Goal: Task Accomplishment & Management: Use online tool/utility

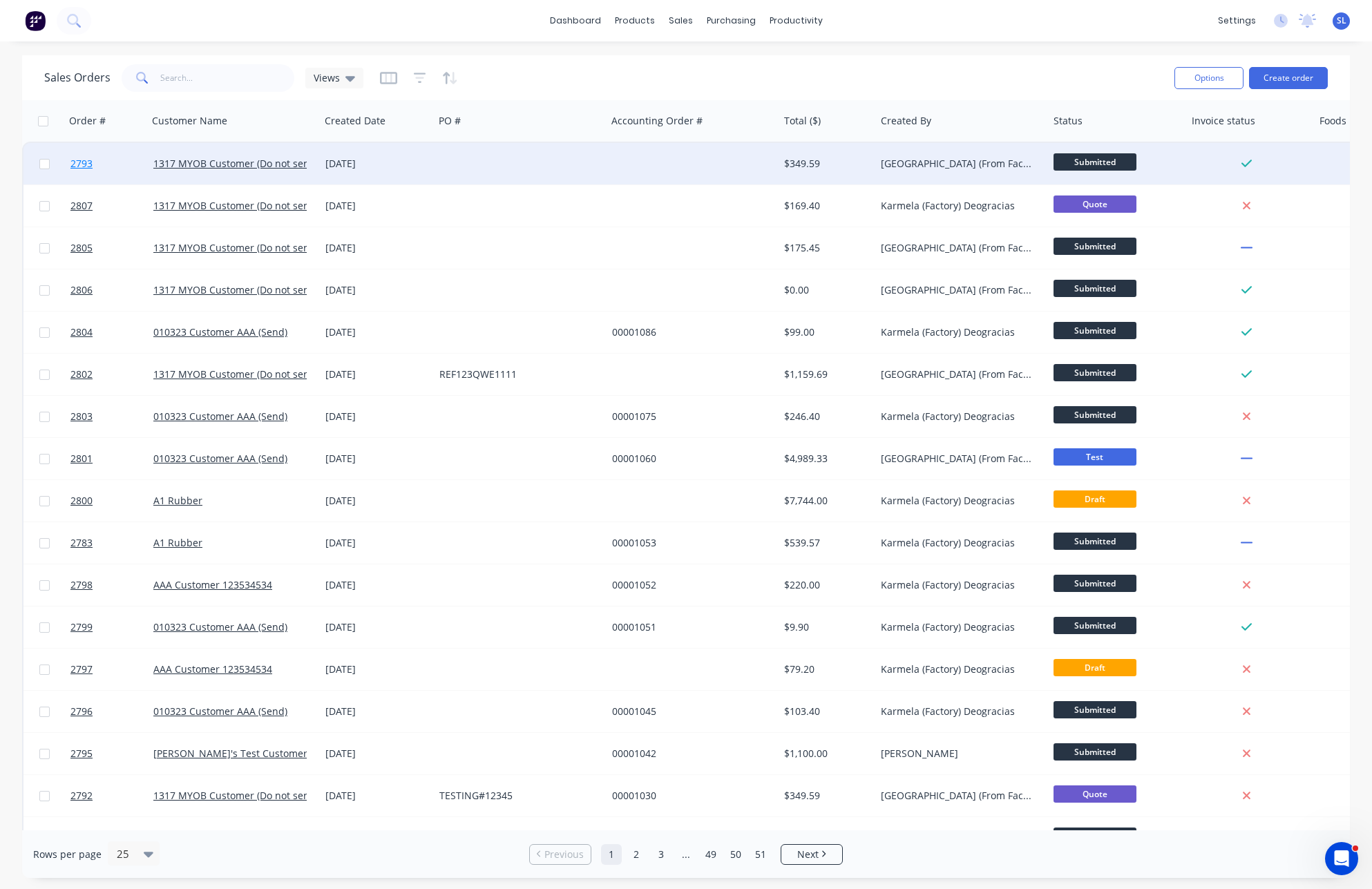
click at [101, 161] on link "2793" at bounding box center [111, 164] width 83 height 42
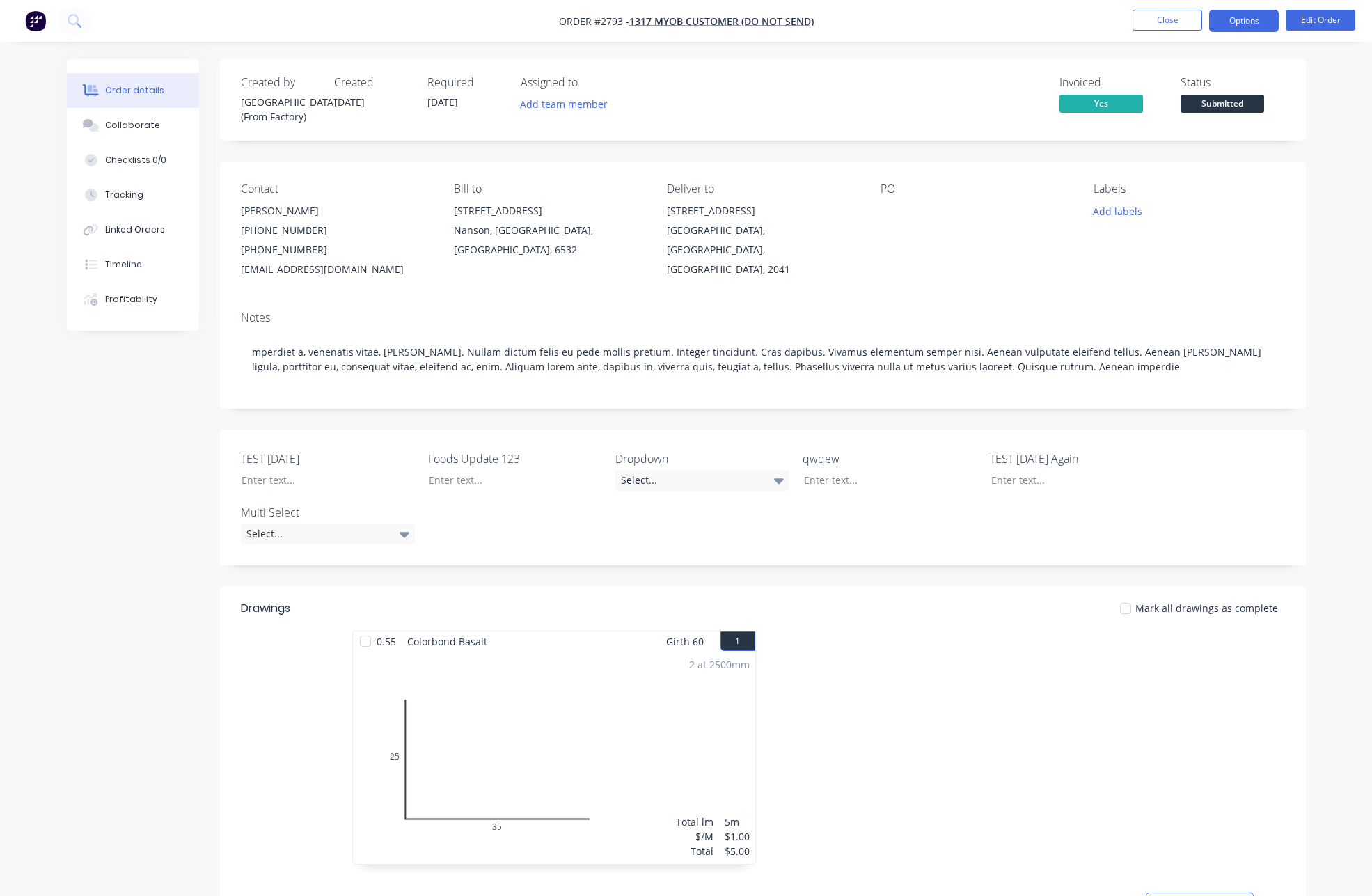
click at [1256, 24] on button "Options" at bounding box center [1244, 21] width 70 height 22
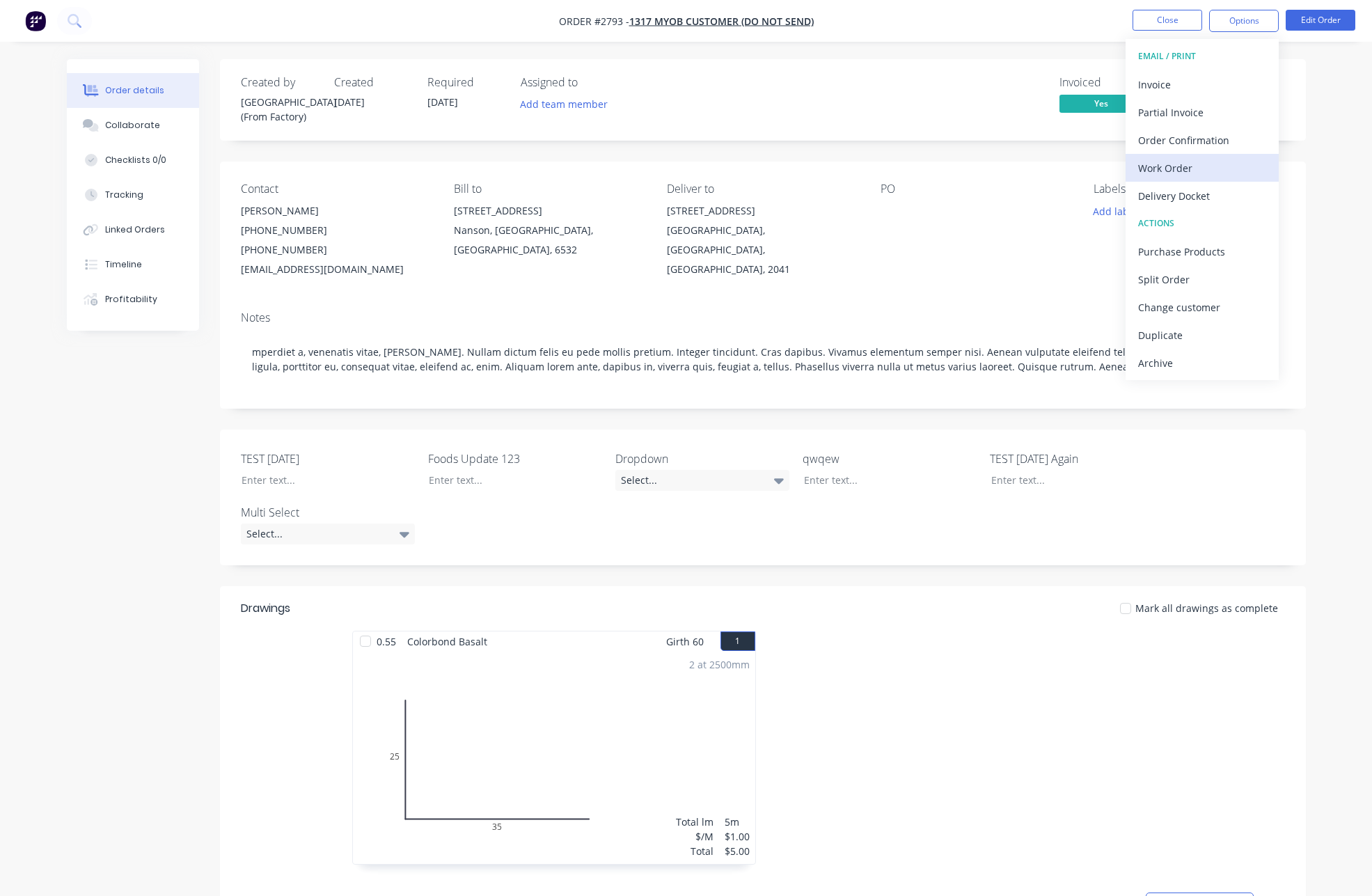
click at [1184, 160] on div "Work Order" at bounding box center [1202, 168] width 128 height 20
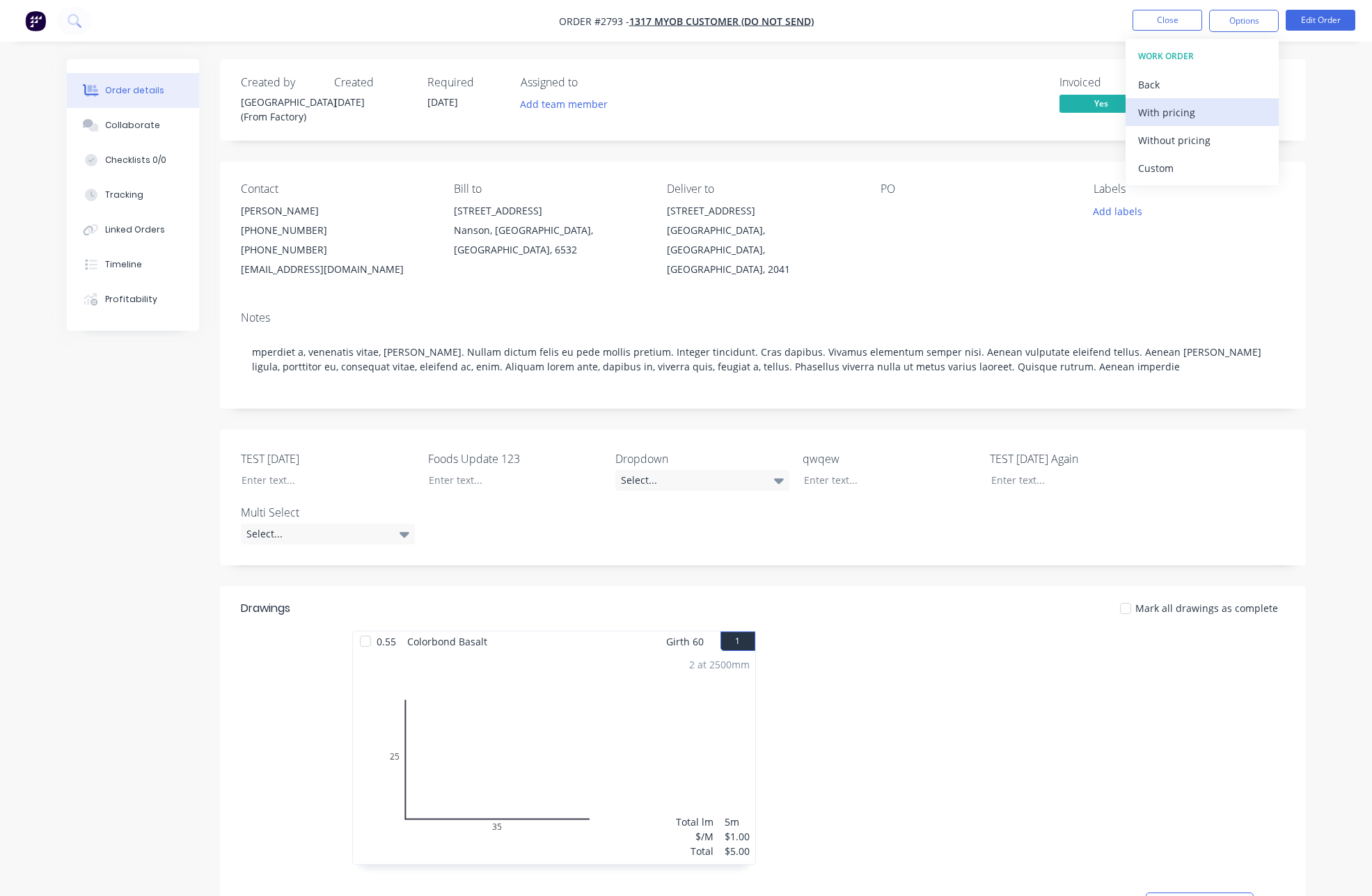
click at [1179, 114] on div "With pricing" at bounding box center [1202, 112] width 128 height 20
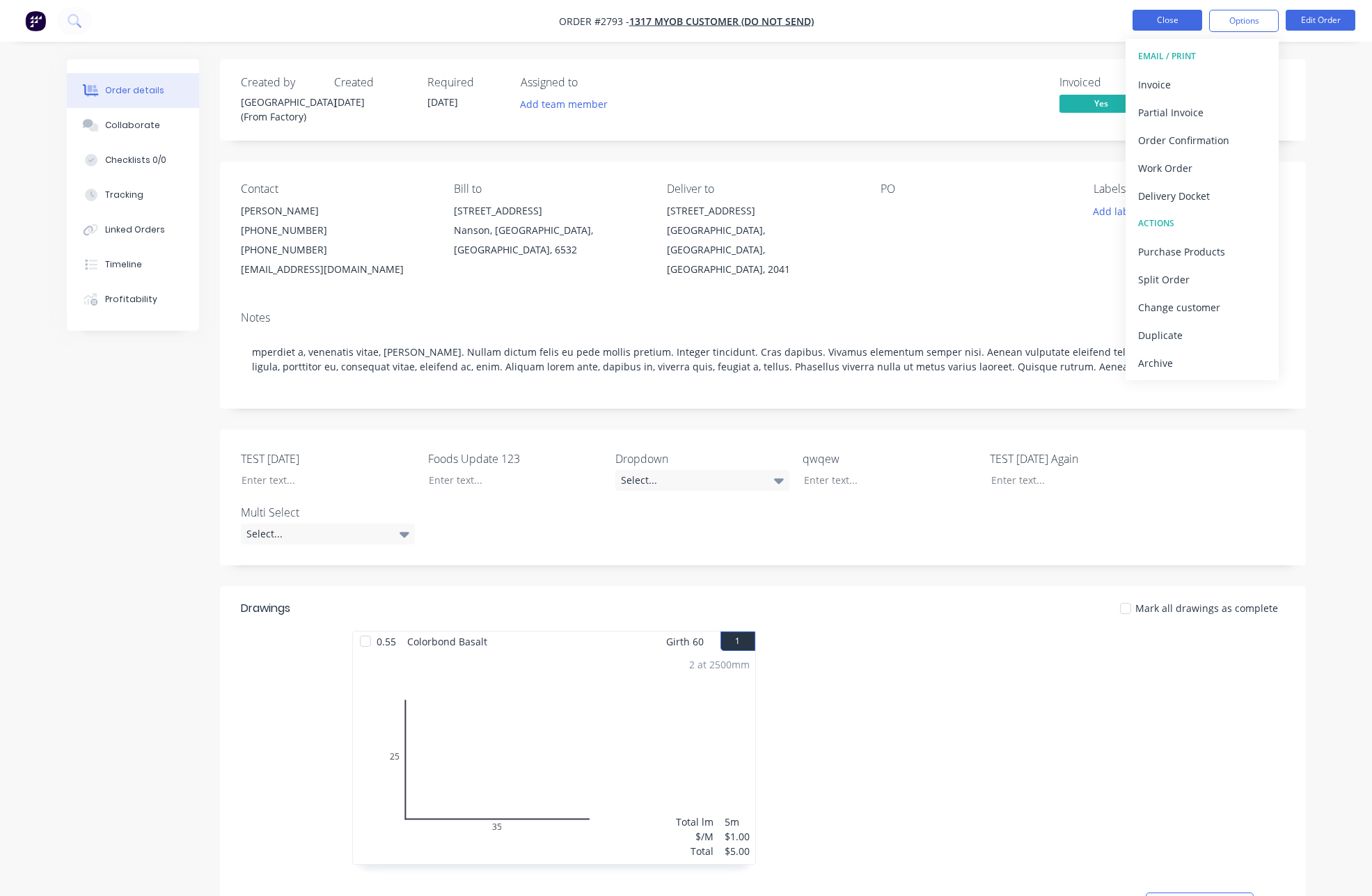
click at [1140, 15] on button "Close" at bounding box center [1167, 20] width 70 height 21
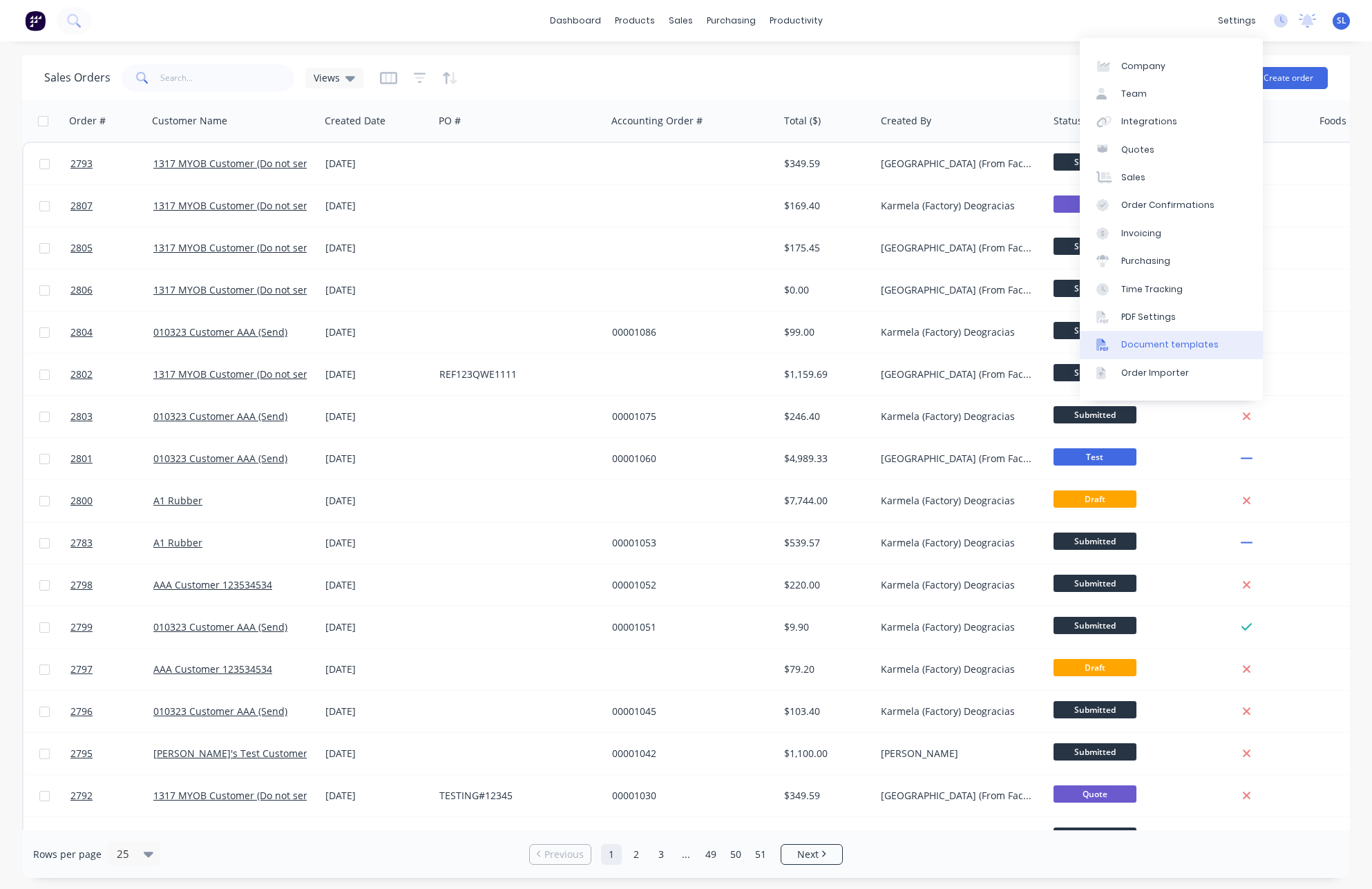
click at [1150, 353] on link "Document templates" at bounding box center [1171, 344] width 183 height 27
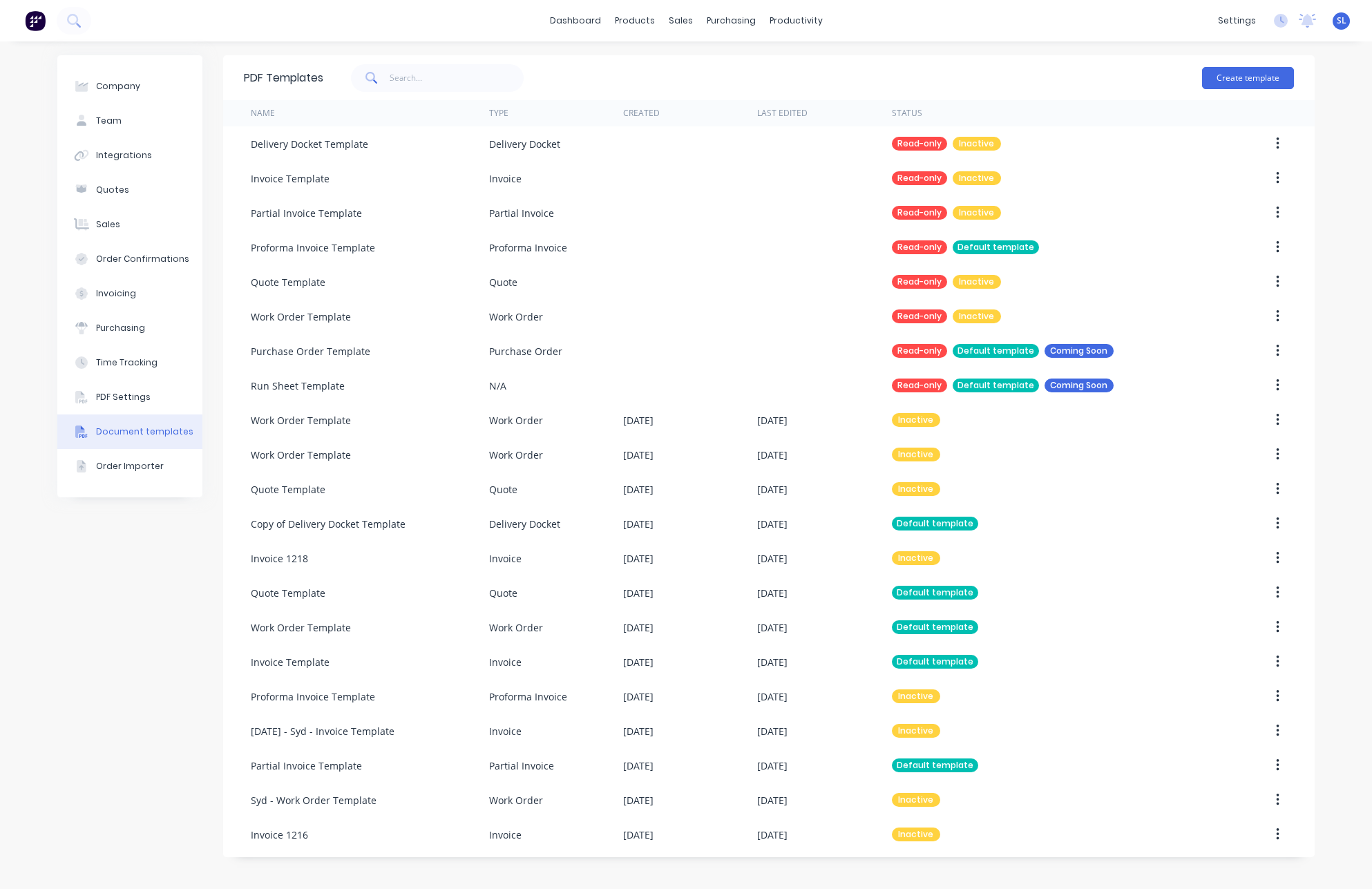
click at [1016, 61] on div "Create template" at bounding box center [809, 78] width 971 height 42
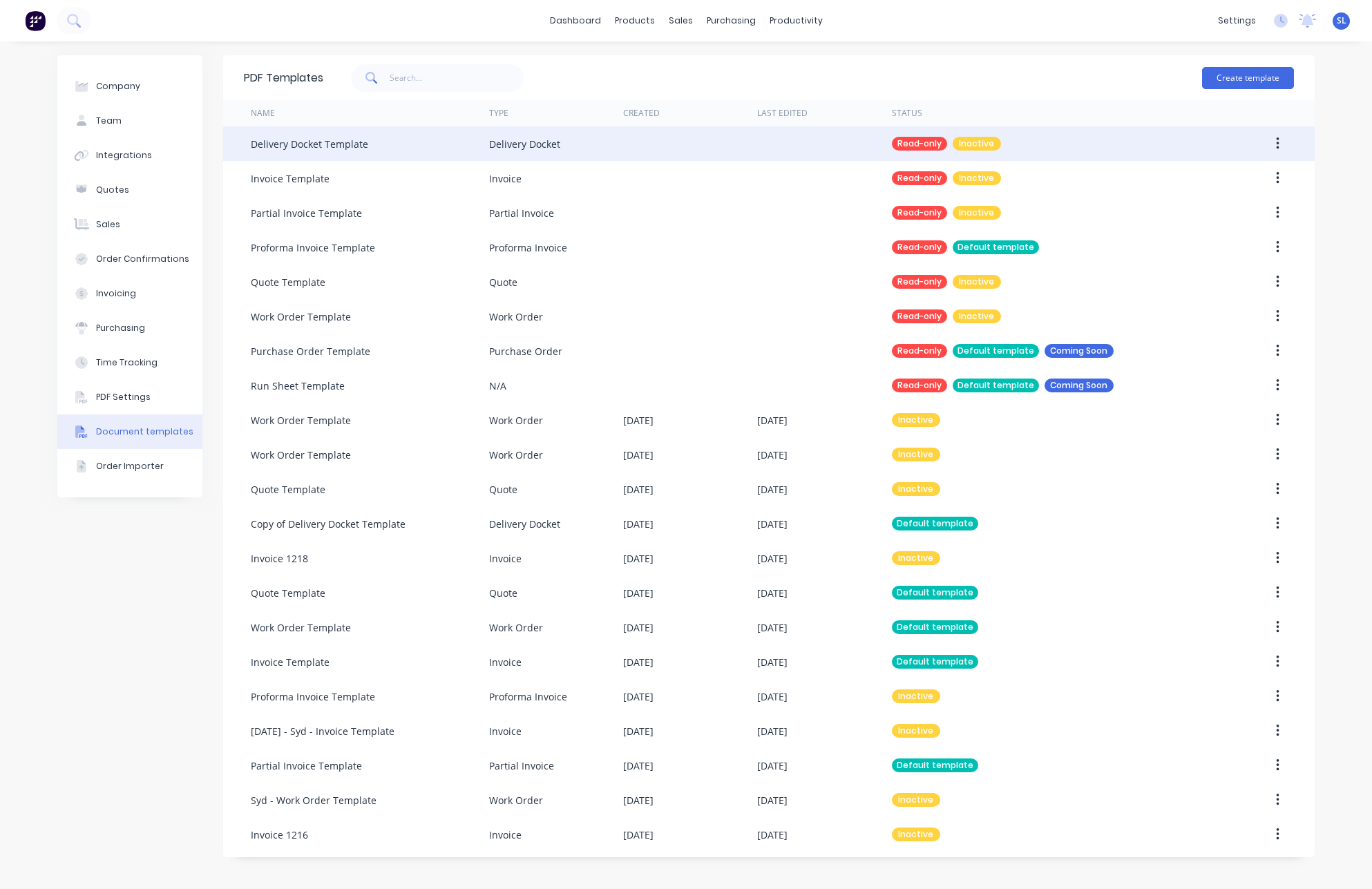
click at [1286, 148] on button "button" at bounding box center [1278, 143] width 33 height 25
click at [1275, 174] on div "Make default" at bounding box center [1228, 180] width 107 height 20
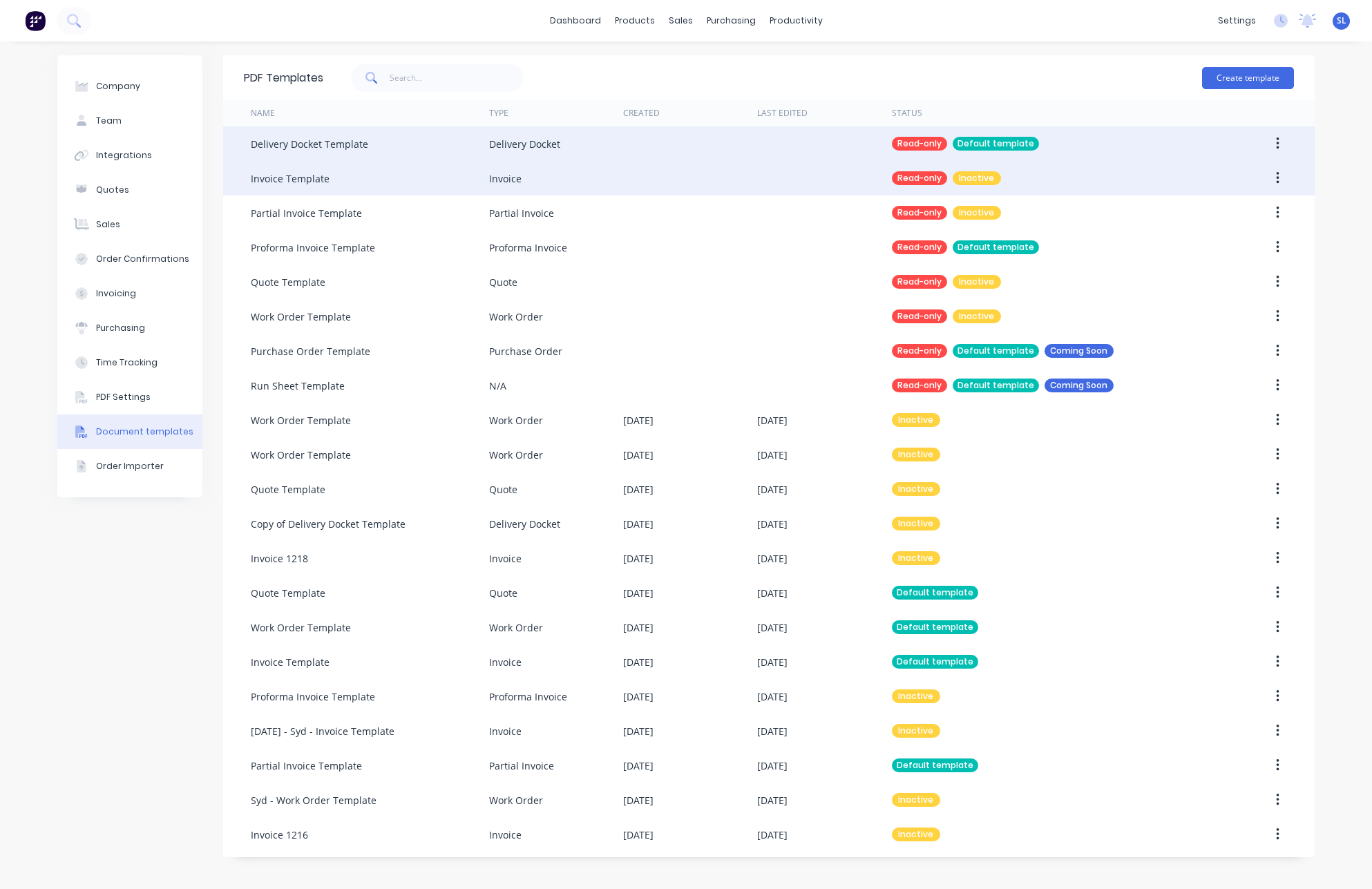
click at [1281, 178] on button "button" at bounding box center [1278, 178] width 33 height 25
click at [1267, 199] on div "Make default Duplicate" at bounding box center [1228, 229] width 131 height 62
click at [1265, 212] on div "Make default" at bounding box center [1228, 214] width 107 height 20
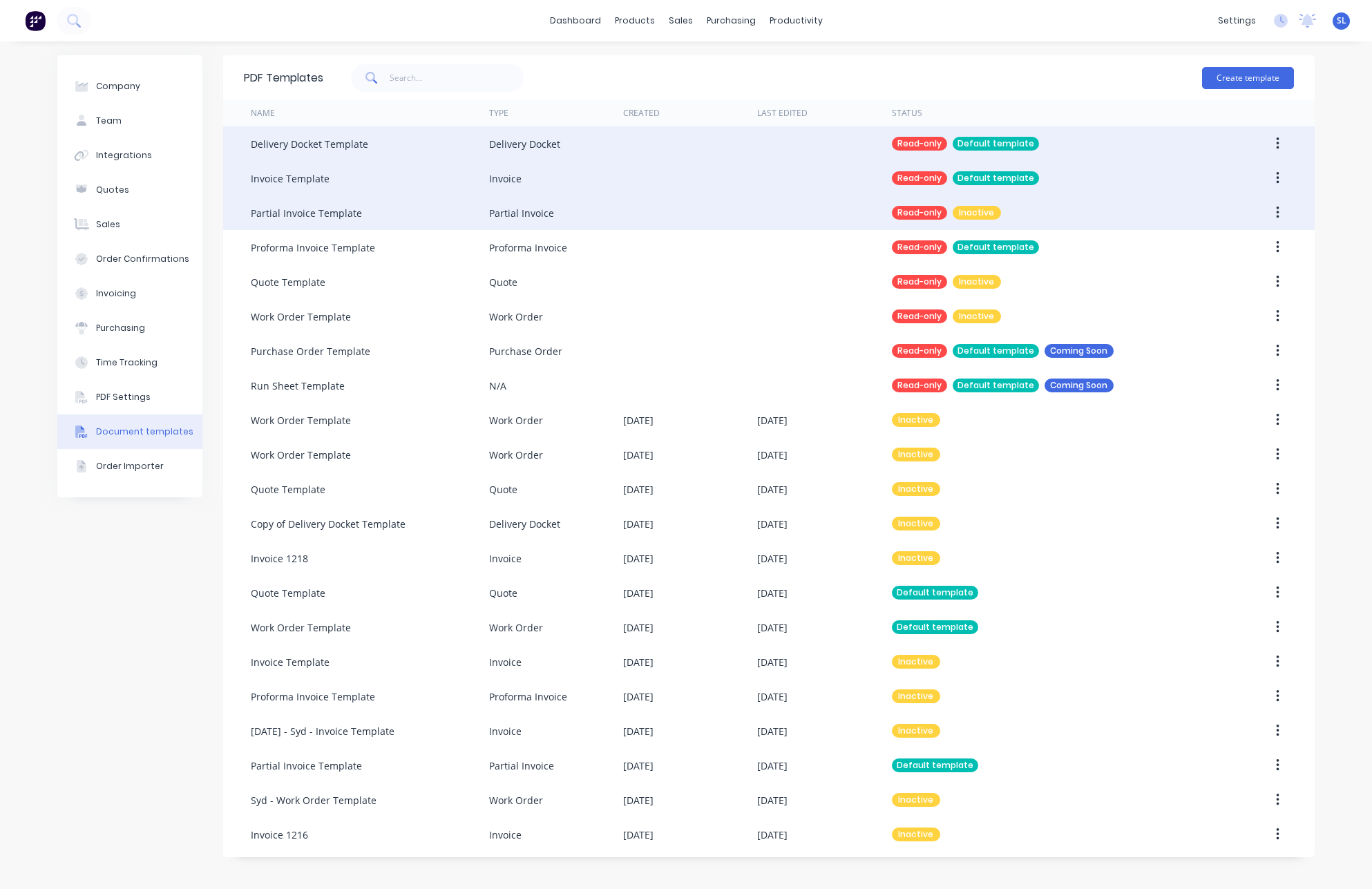
click at [1283, 206] on button "button" at bounding box center [1278, 212] width 33 height 25
click at [1262, 241] on div "Make default" at bounding box center [1228, 249] width 107 height 20
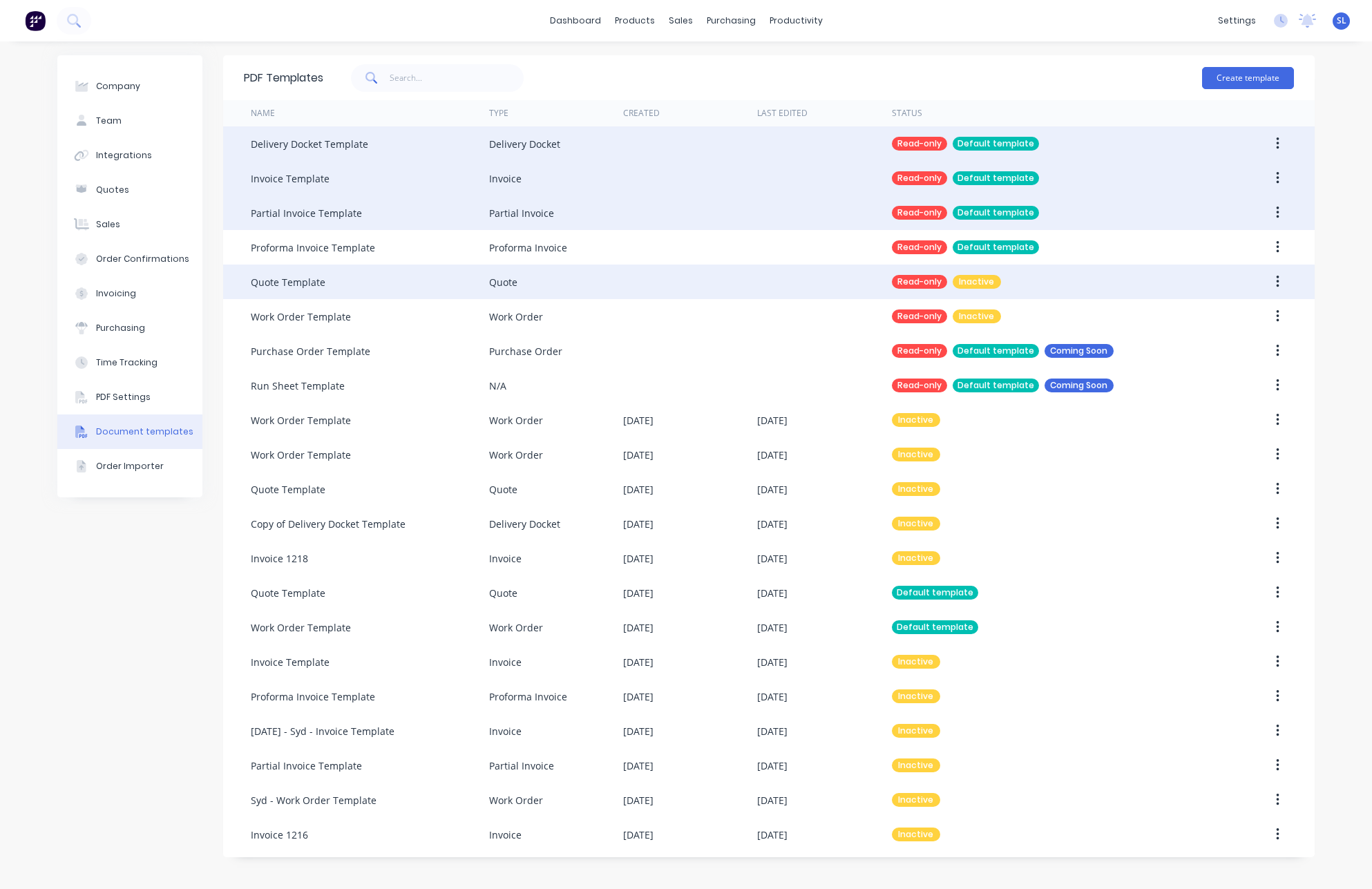
click at [1277, 284] on icon "button" at bounding box center [1277, 282] width 3 height 13
click at [1260, 320] on div "Make default" at bounding box center [1228, 318] width 107 height 20
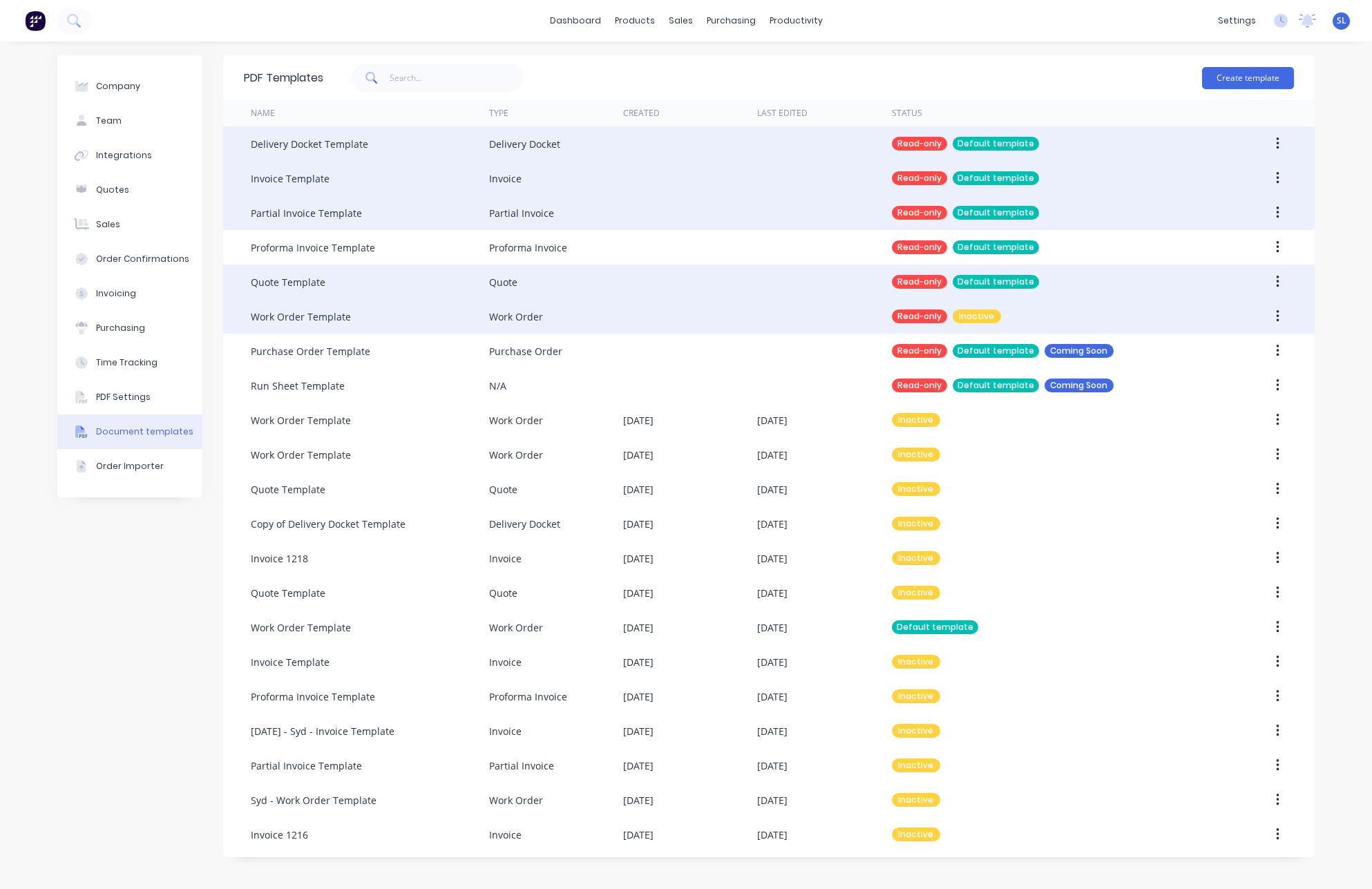
click at [1272, 315] on button "button" at bounding box center [1278, 316] width 33 height 25
click at [1260, 337] on div "Make default Duplicate" at bounding box center [1228, 367] width 131 height 62
click at [1254, 351] on div "Make default" at bounding box center [1228, 353] width 107 height 20
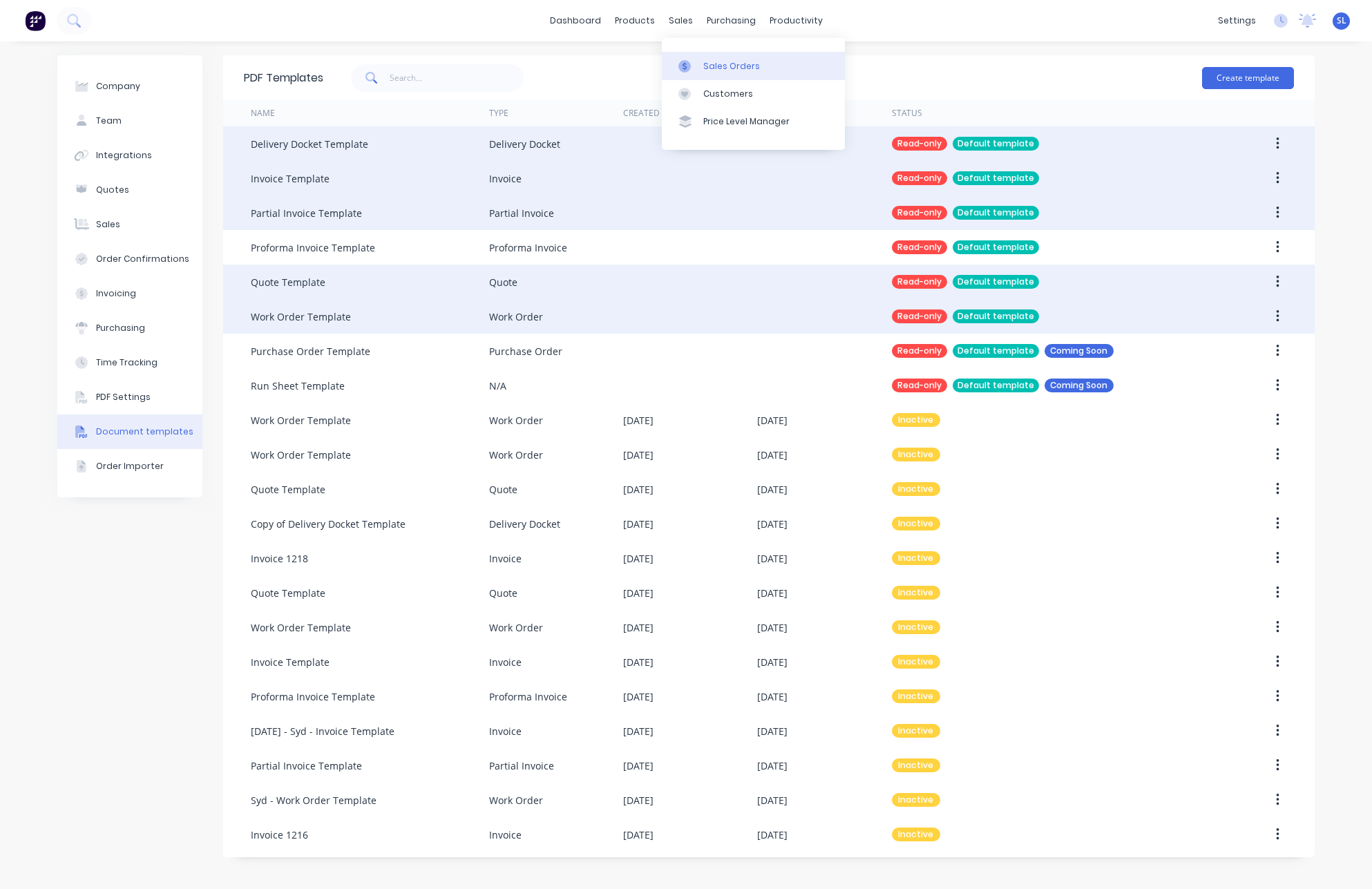
click at [703, 70] on div "Sales Orders" at bounding box center [732, 66] width 56 height 13
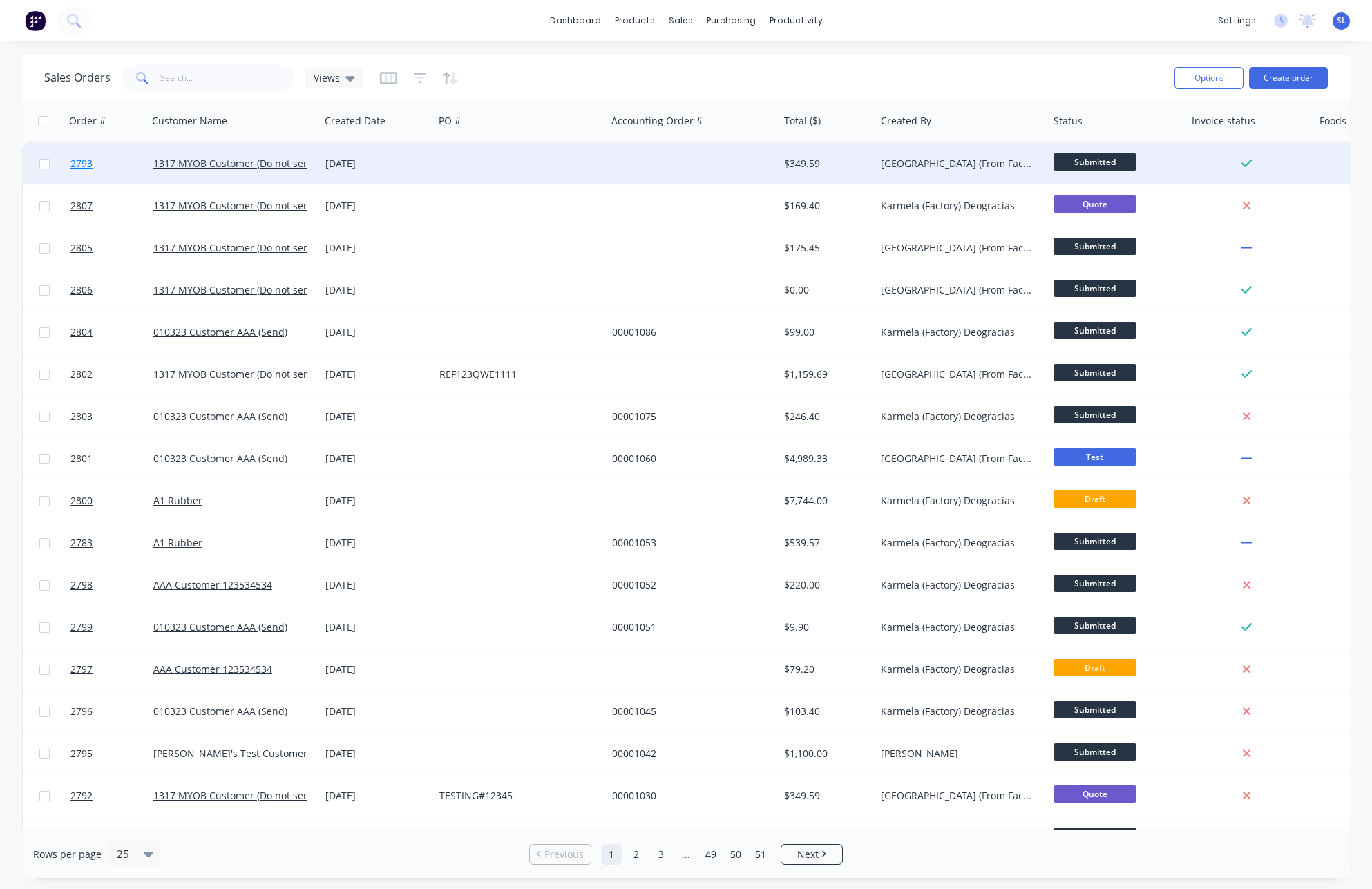
click at [81, 169] on span "2793" at bounding box center [81, 163] width 22 height 14
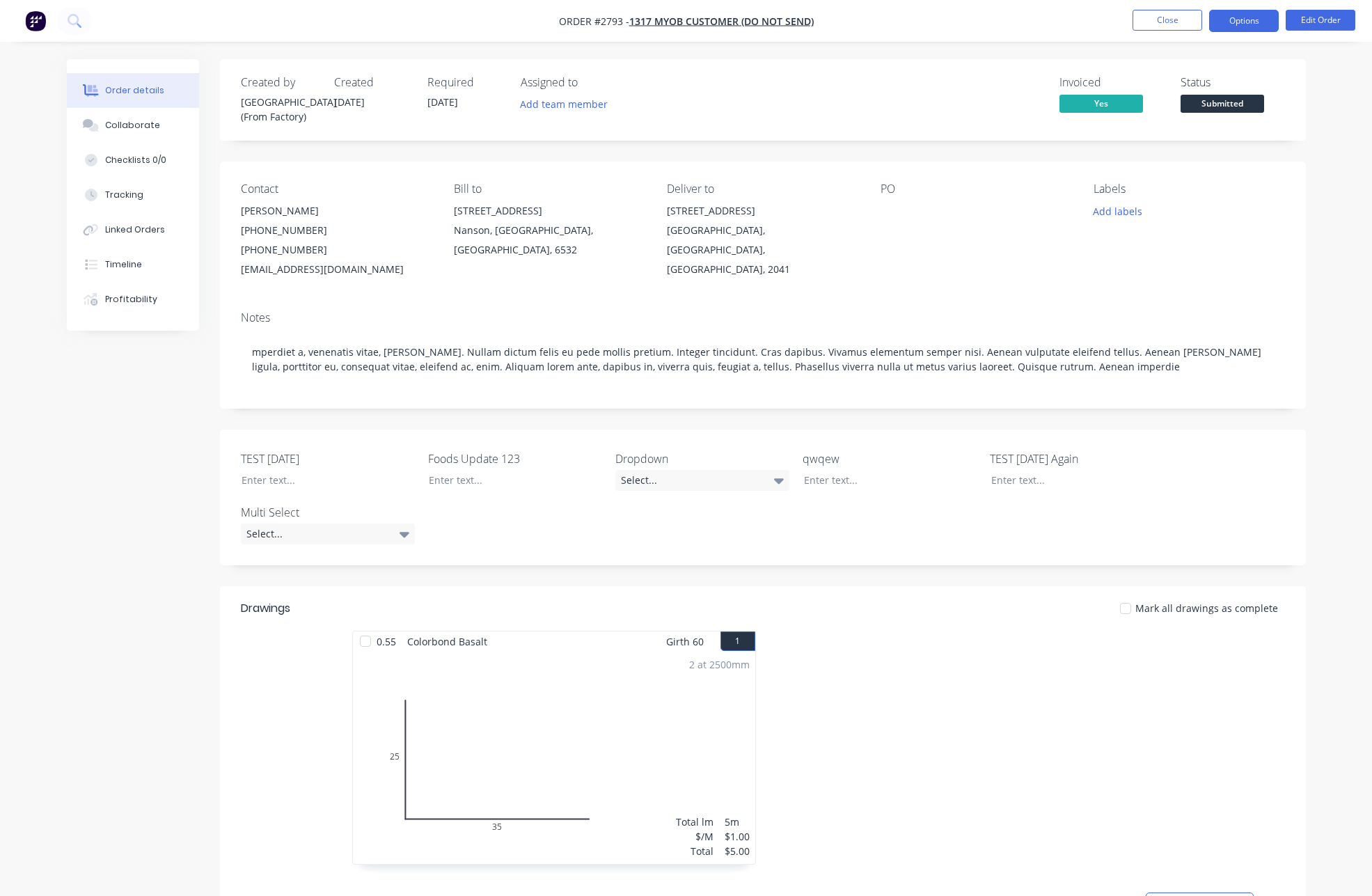
click at [1233, 27] on button "Options" at bounding box center [1244, 21] width 70 height 22
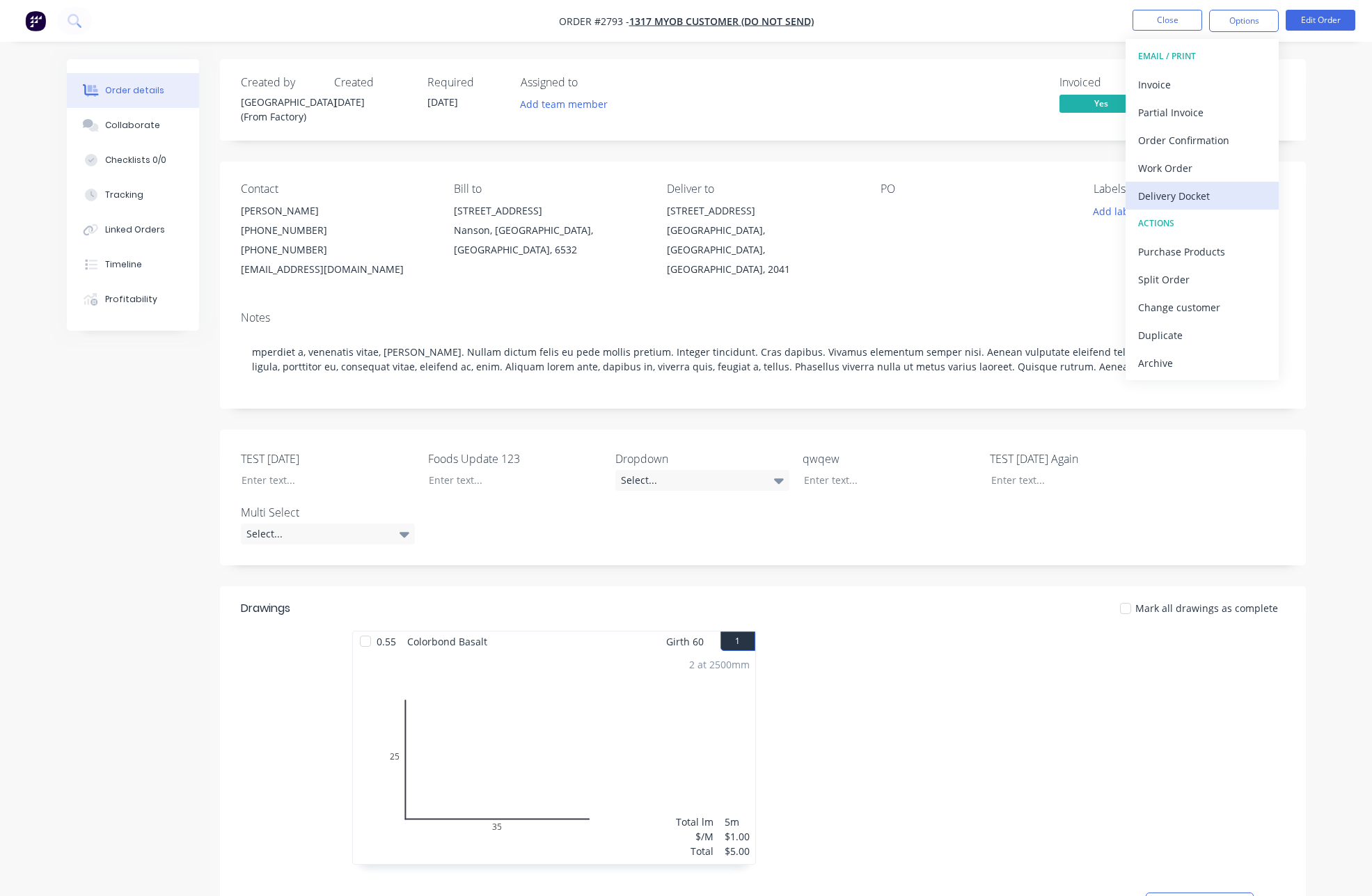
click at [1185, 192] on div "Delivery Docket" at bounding box center [1202, 196] width 128 height 20
click at [1174, 174] on div "Custom" at bounding box center [1202, 168] width 128 height 20
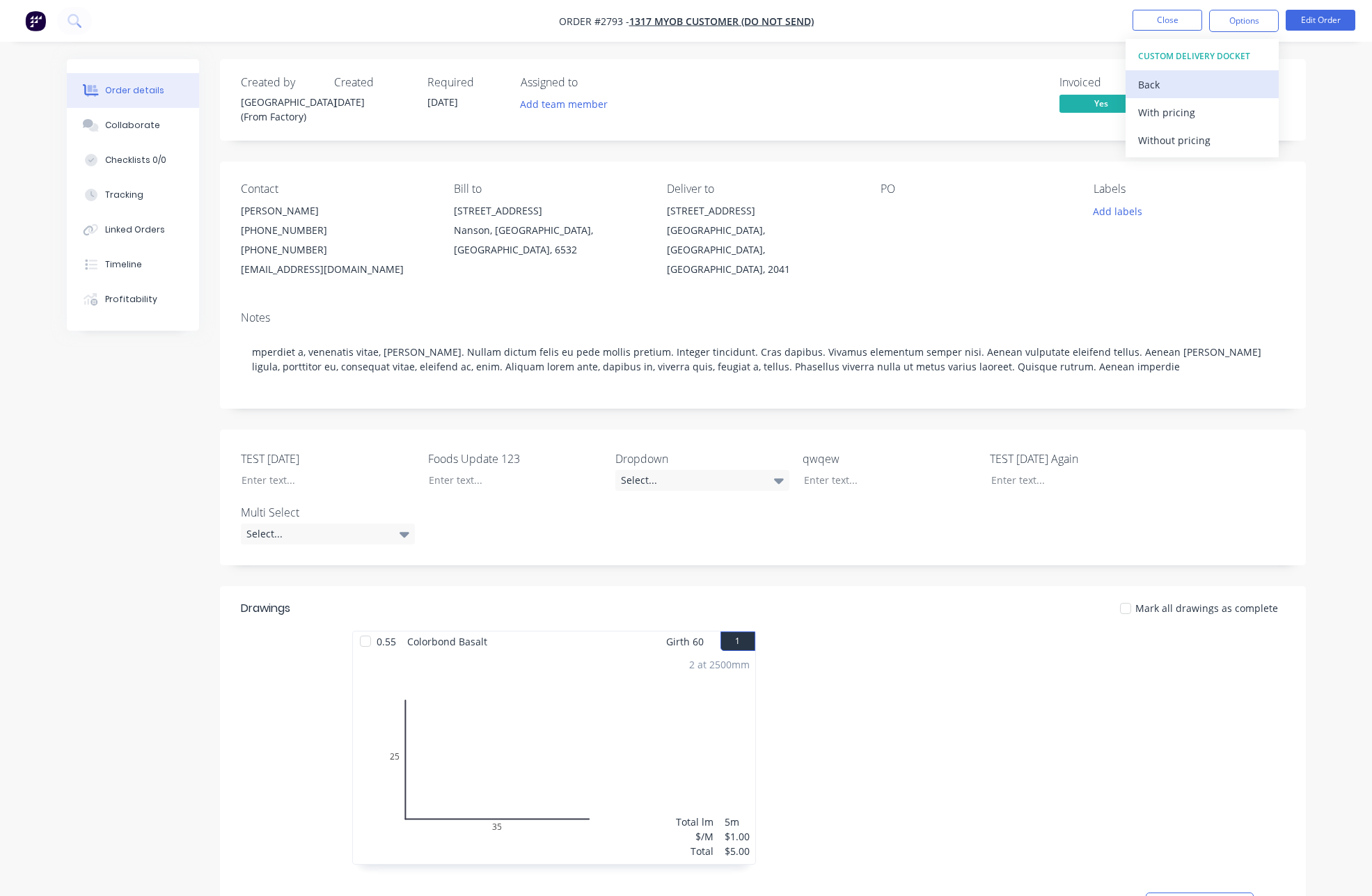
click at [1188, 73] on button "Back" at bounding box center [1201, 84] width 153 height 28
click at [1174, 111] on div "With pricing" at bounding box center [1202, 112] width 128 height 20
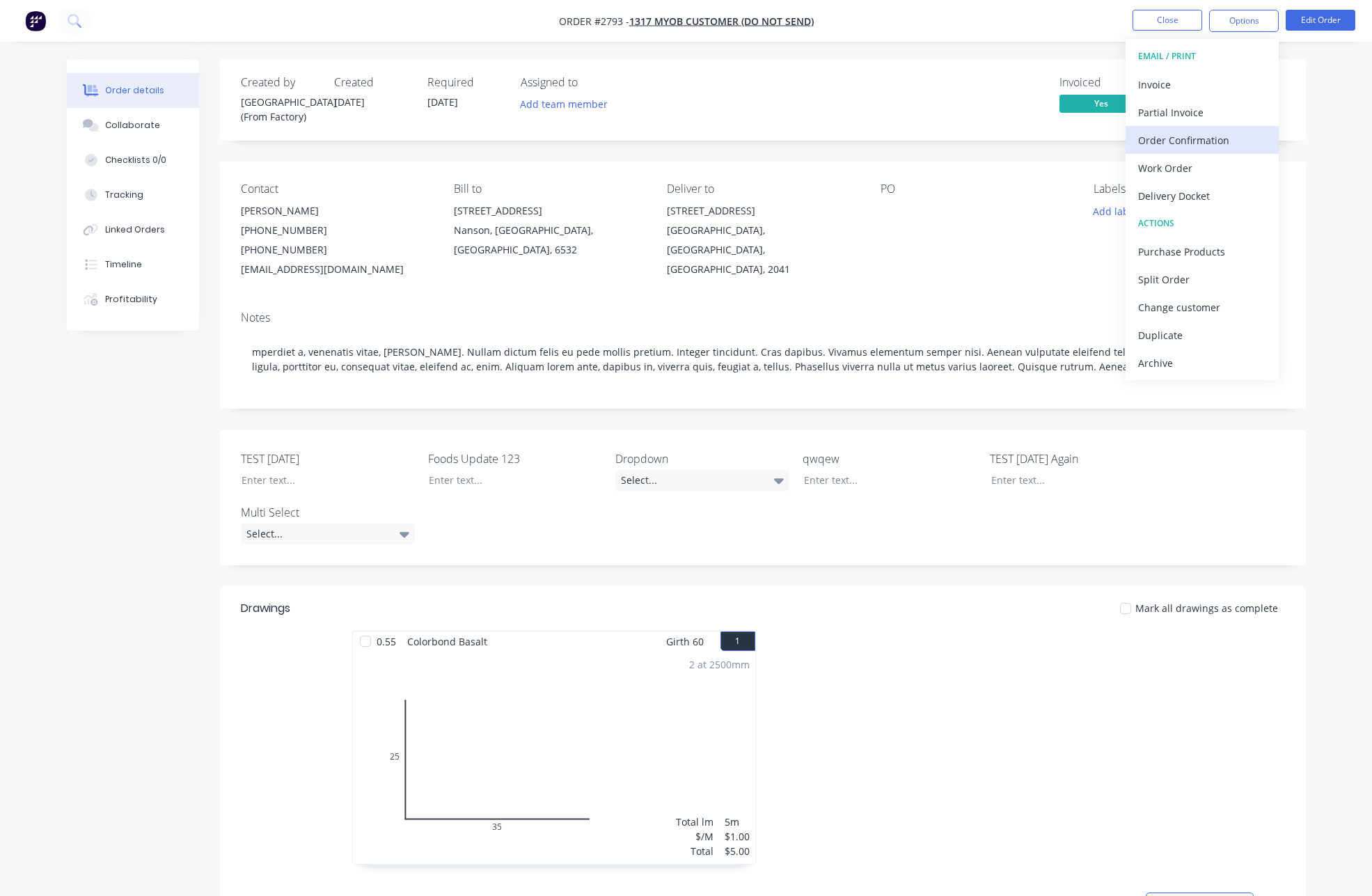
click at [1156, 152] on button "Order Confirmation" at bounding box center [1201, 140] width 153 height 28
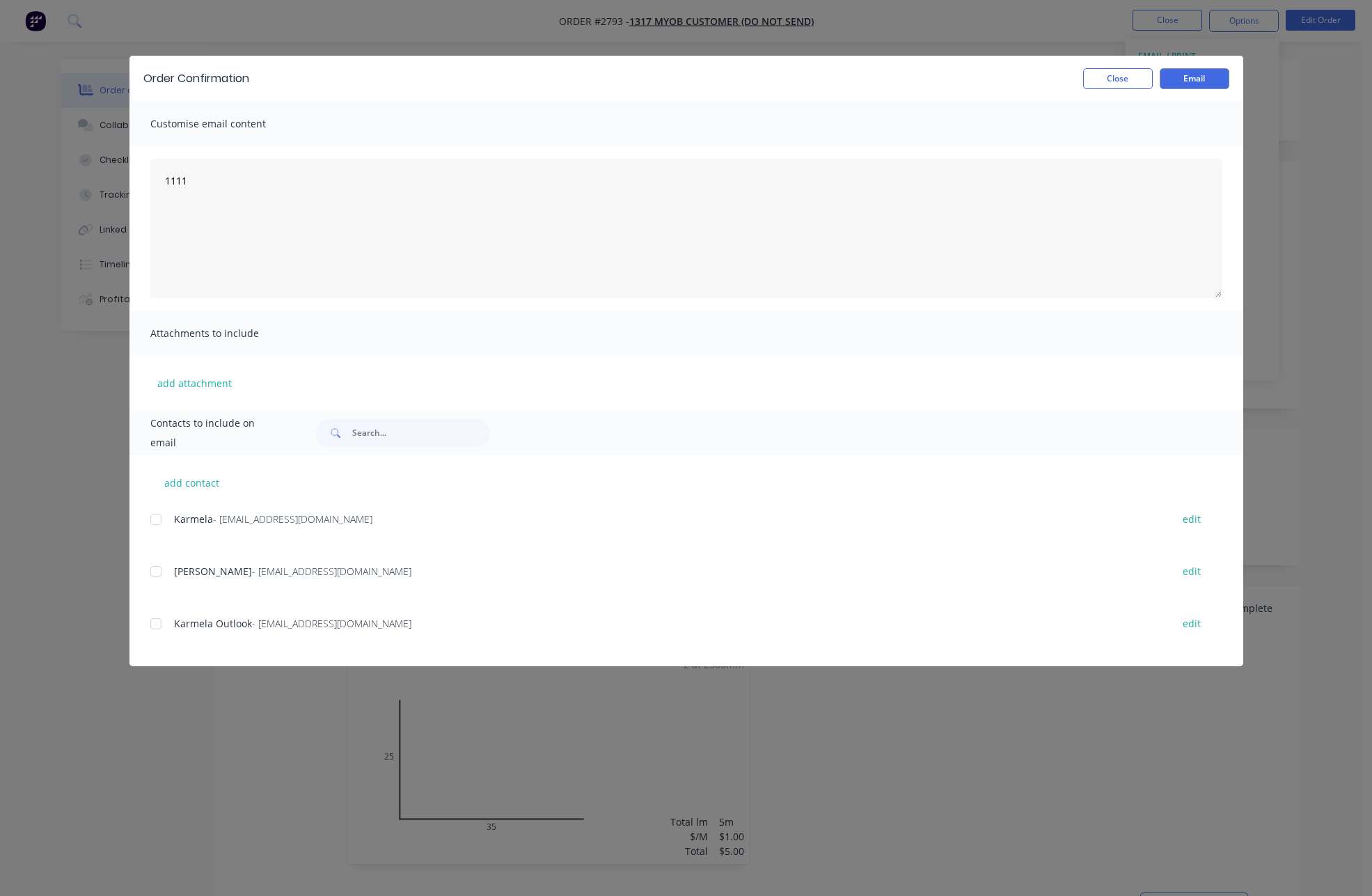
click at [1121, 67] on div "Order Confirmation Close Email" at bounding box center [686, 78] width 1113 height 45
click at [1122, 76] on button "Close" at bounding box center [1118, 78] width 70 height 21
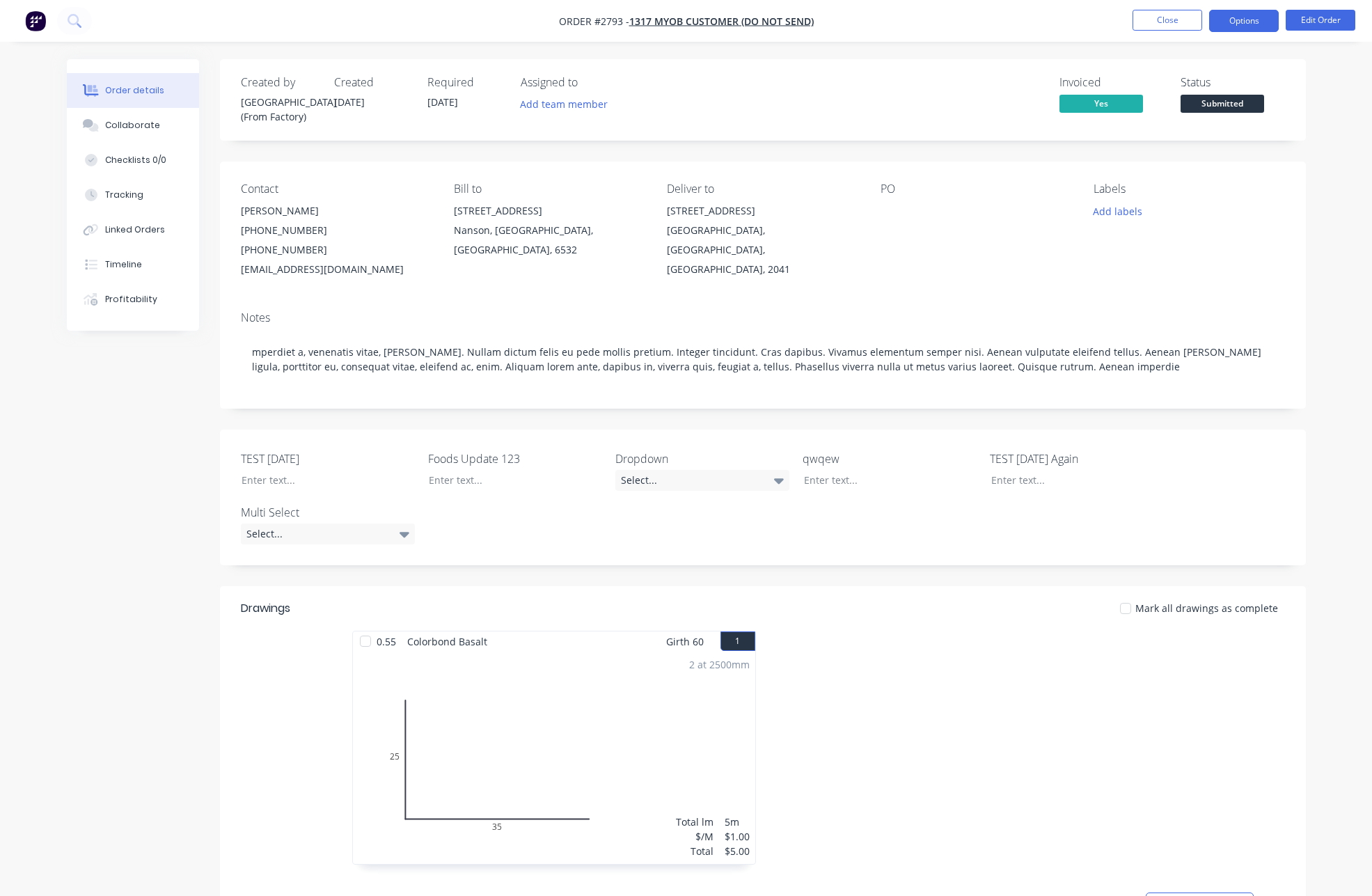
click at [1214, 10] on button "Options" at bounding box center [1244, 21] width 70 height 22
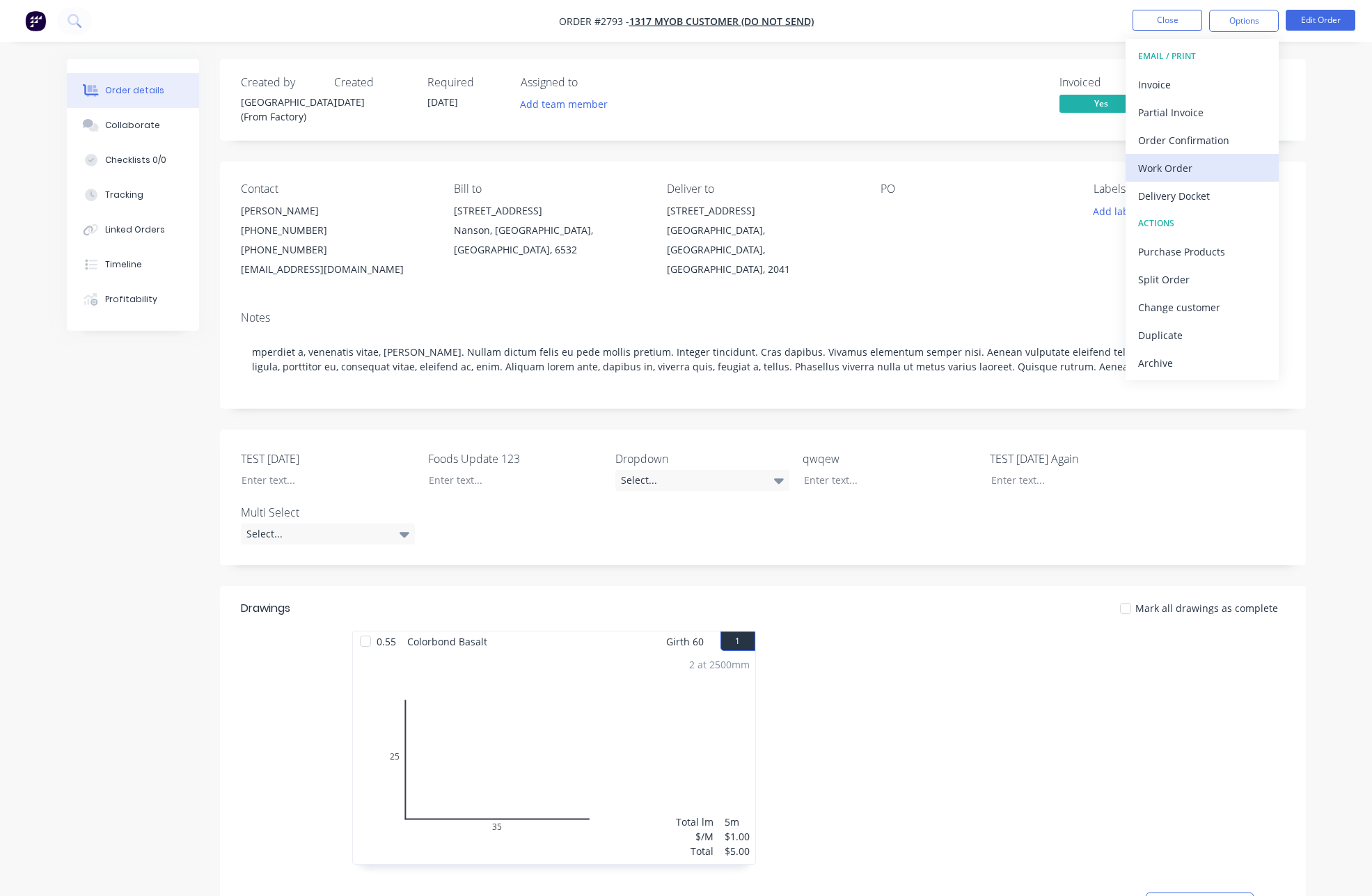
drag, startPoint x: 1185, startPoint y: 150, endPoint x: 1177, endPoint y: 168, distance: 19.7
click at [1177, 168] on div "EMAIL / PRINT Invoice Partial Invoice Order Confirmation Work Order Delivery Do…" at bounding box center [1201, 209] width 153 height 342
click at [1177, 168] on div "Work Order" at bounding box center [1202, 168] width 128 height 20
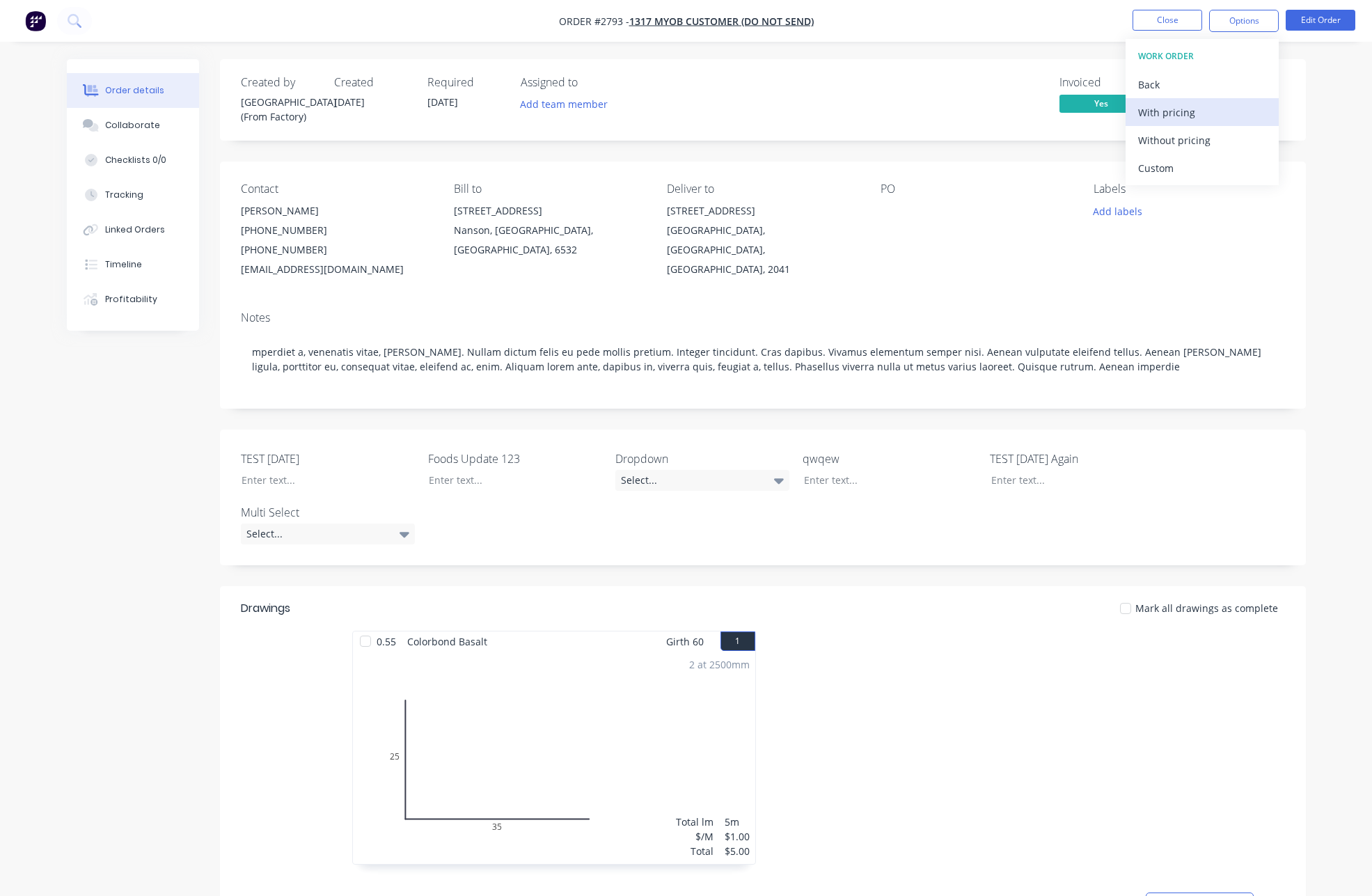
click at [1174, 118] on div "With pricing" at bounding box center [1202, 112] width 128 height 20
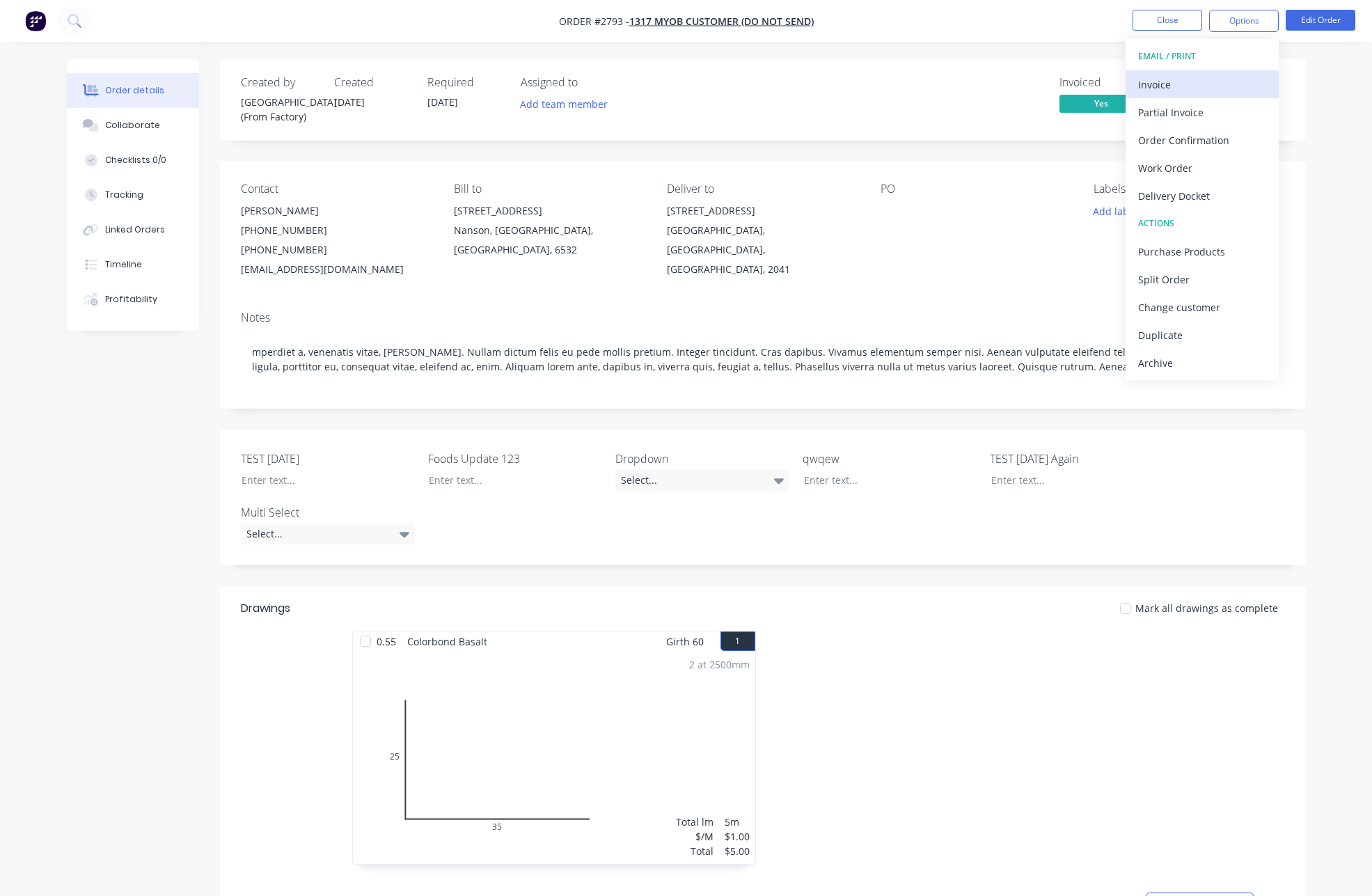
click at [1169, 87] on div "Invoice" at bounding box center [1202, 84] width 128 height 20
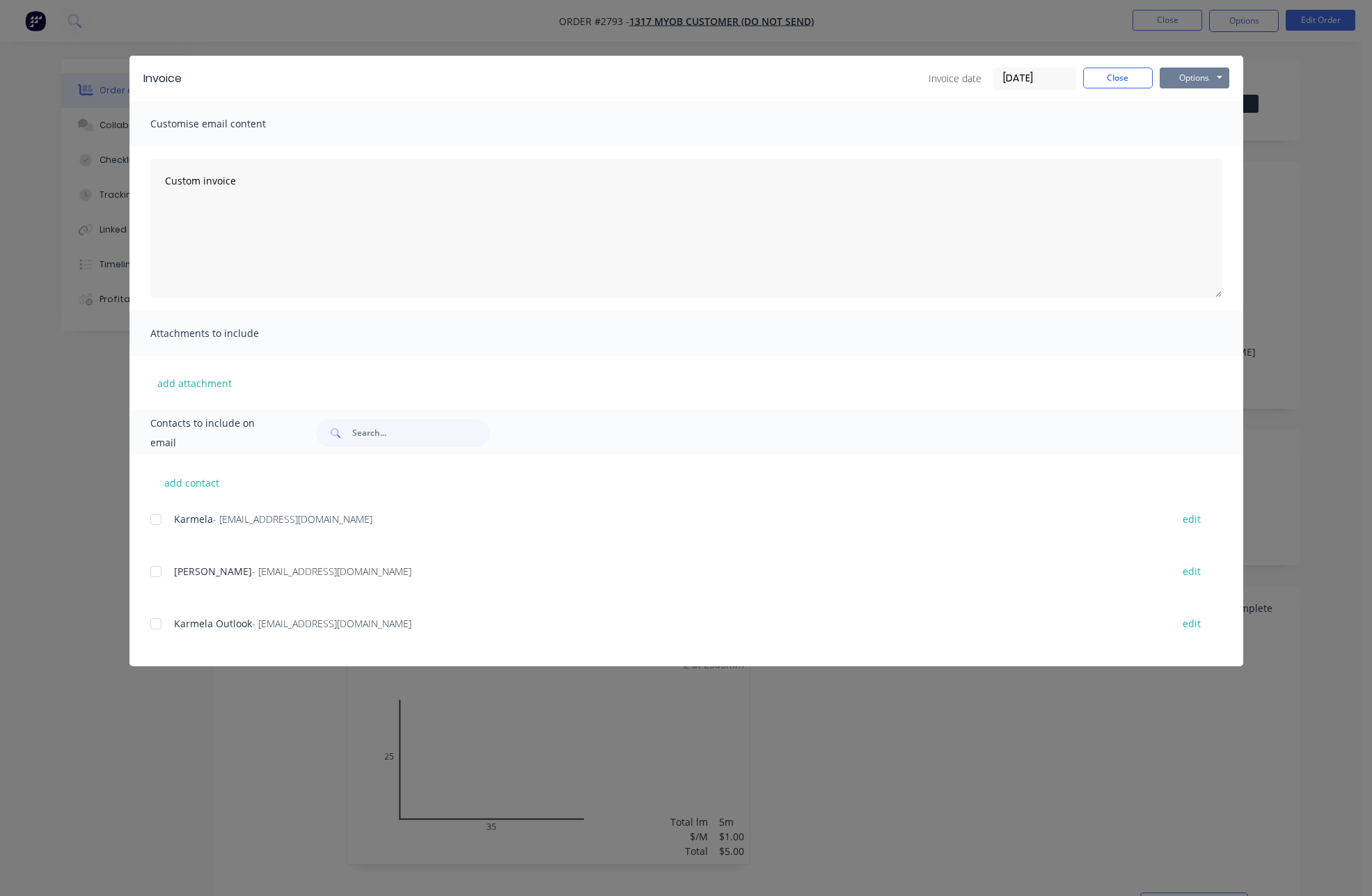
click at [1187, 80] on button "Options" at bounding box center [1195, 78] width 70 height 21
click at [1180, 119] on button "Print" at bounding box center [1204, 125] width 89 height 23
click at [1125, 79] on button "Close" at bounding box center [1118, 78] width 70 height 21
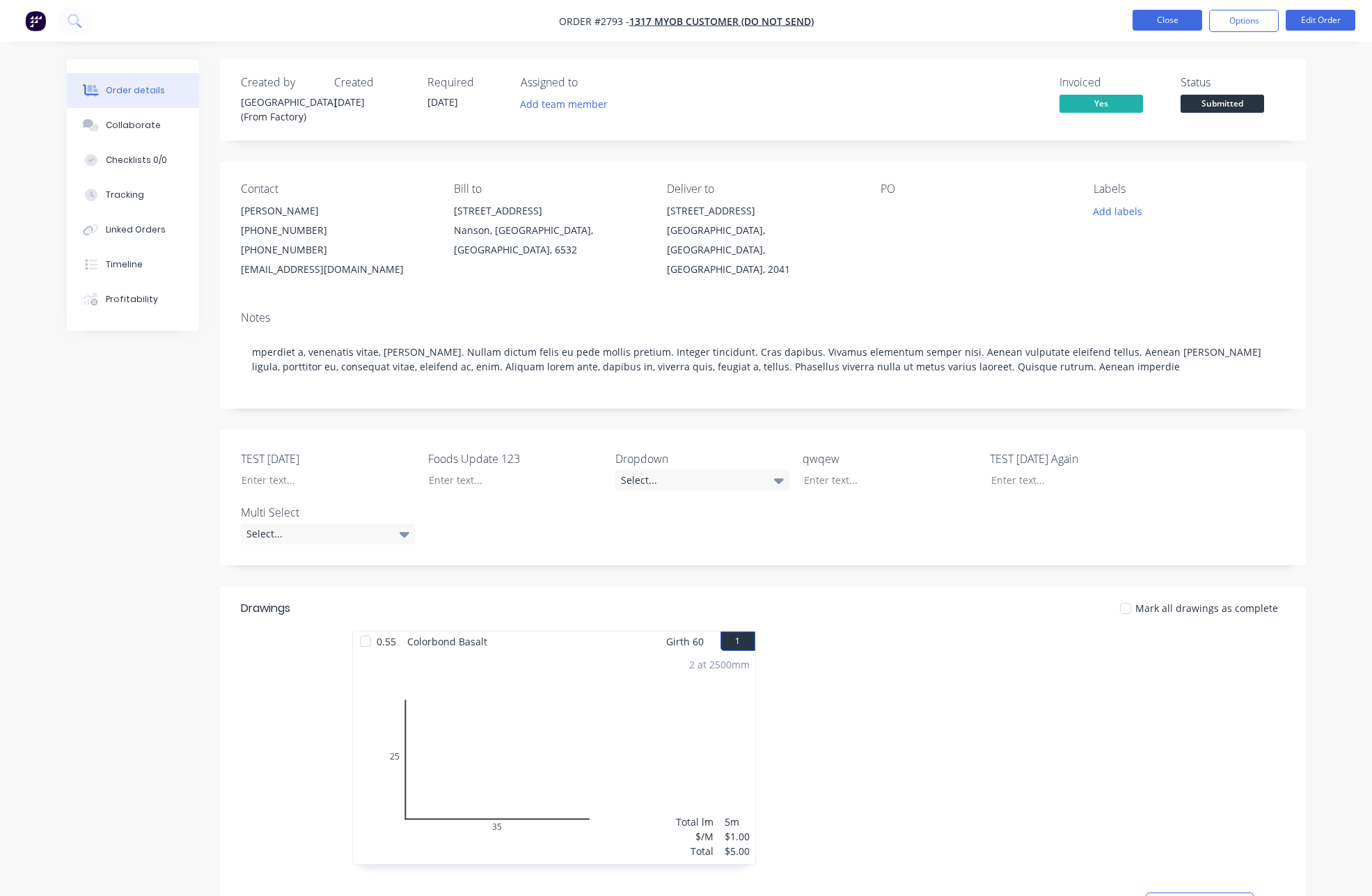
click at [1161, 26] on button "Close" at bounding box center [1167, 20] width 70 height 21
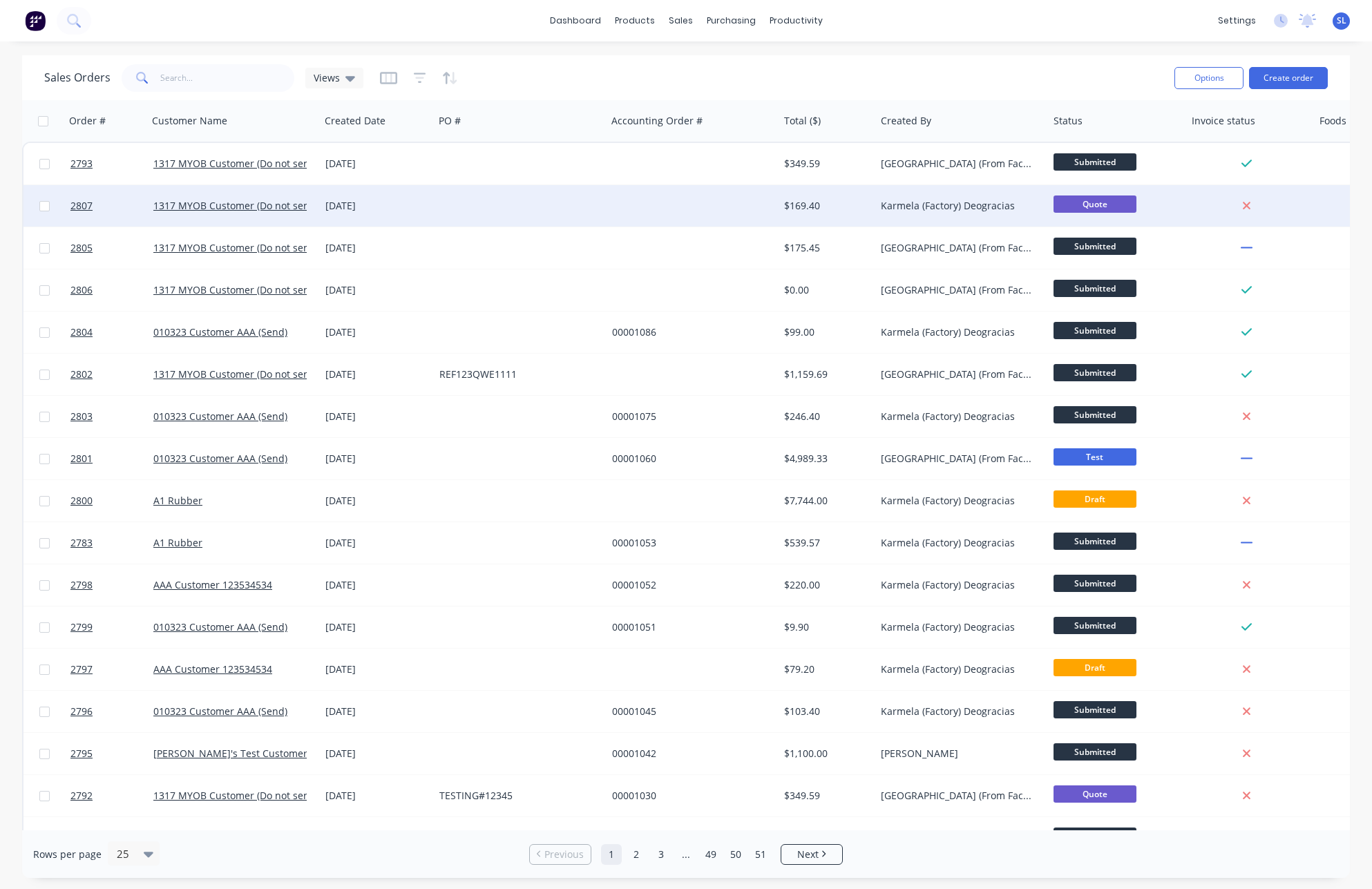
click at [225, 196] on div "1317 MYOB Customer (Do not send)" at bounding box center [234, 206] width 173 height 42
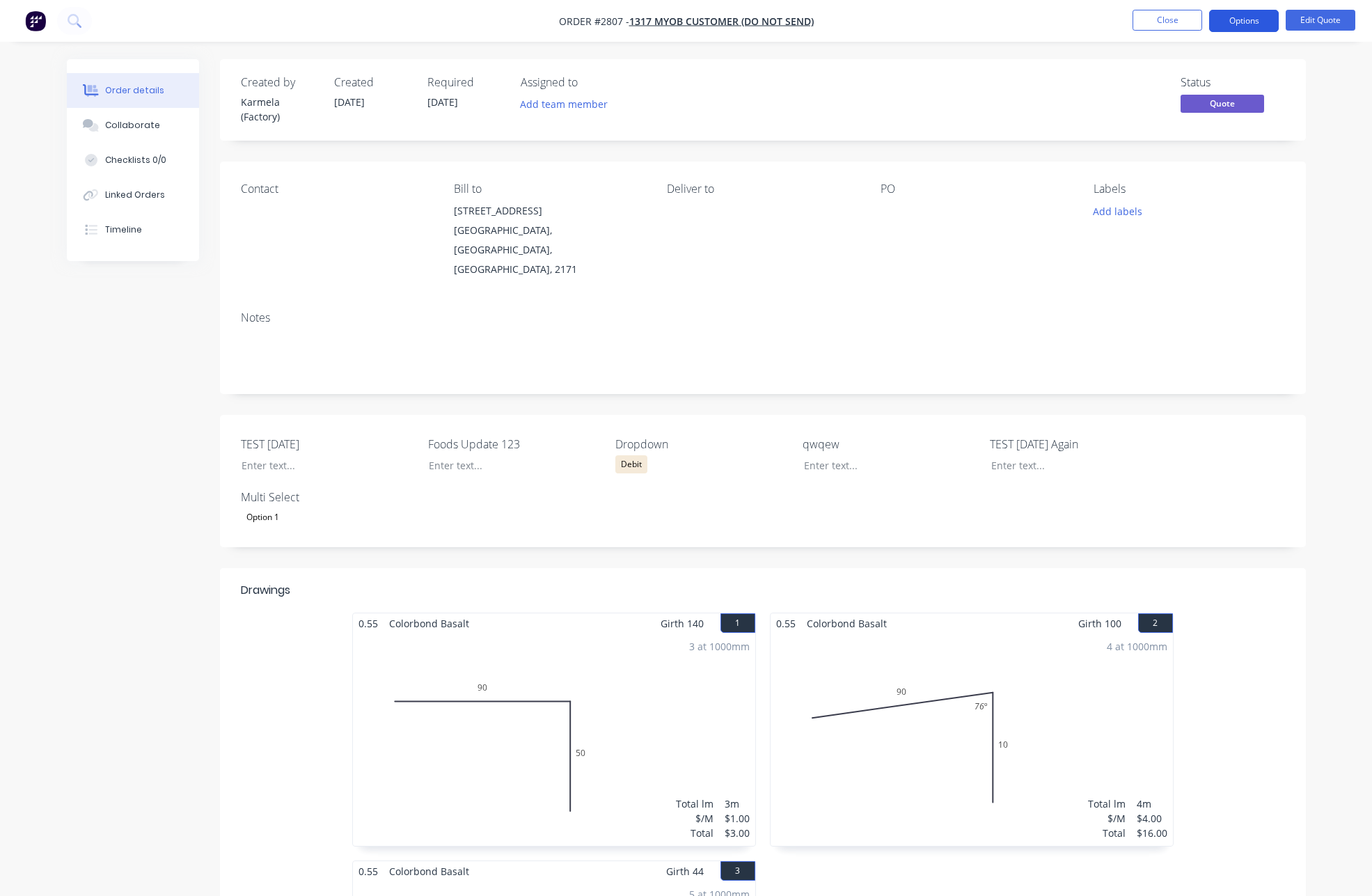
click at [1270, 16] on button "Options" at bounding box center [1244, 21] width 70 height 22
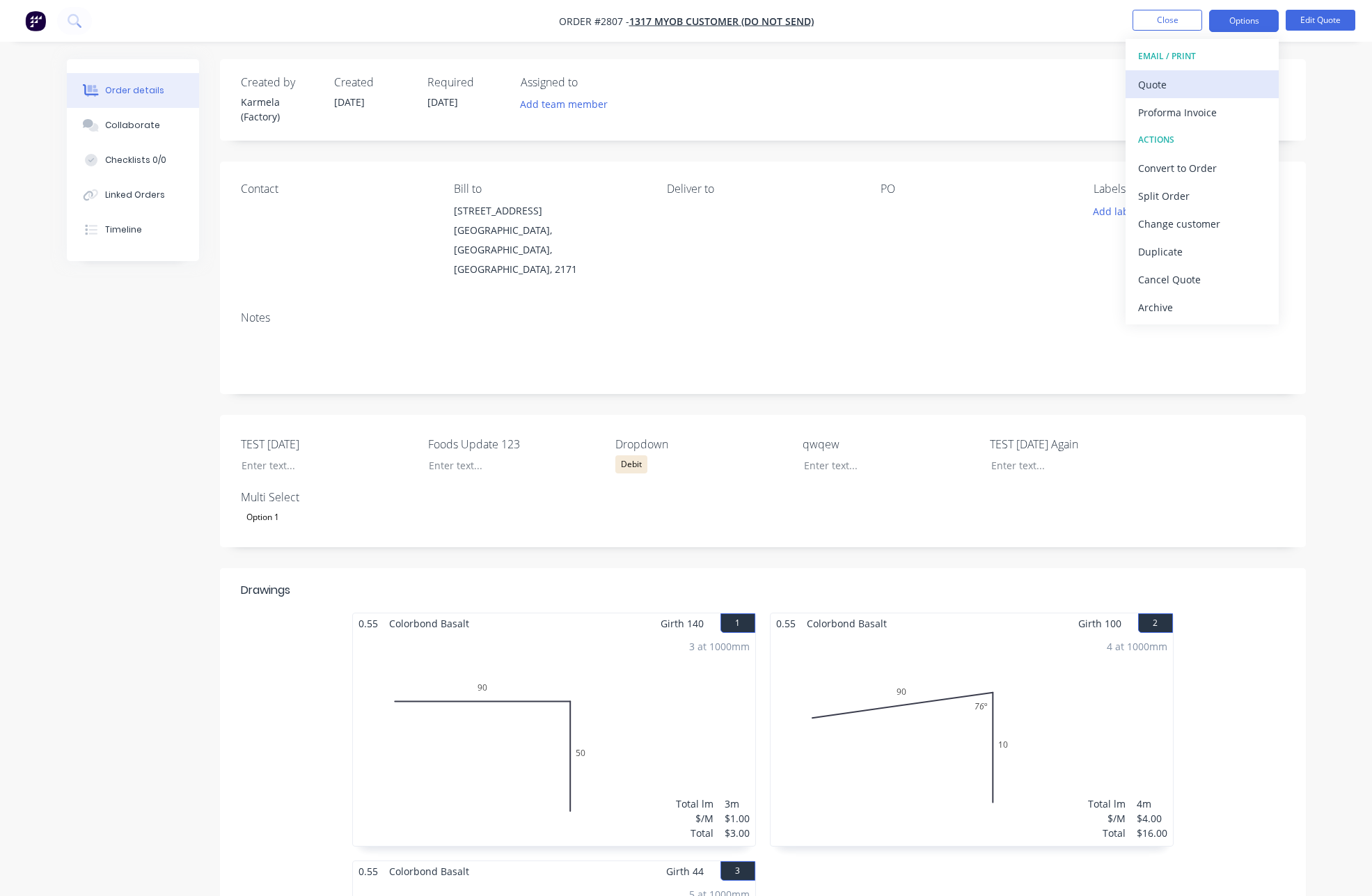
click at [1184, 74] on div "Quote" at bounding box center [1202, 84] width 128 height 20
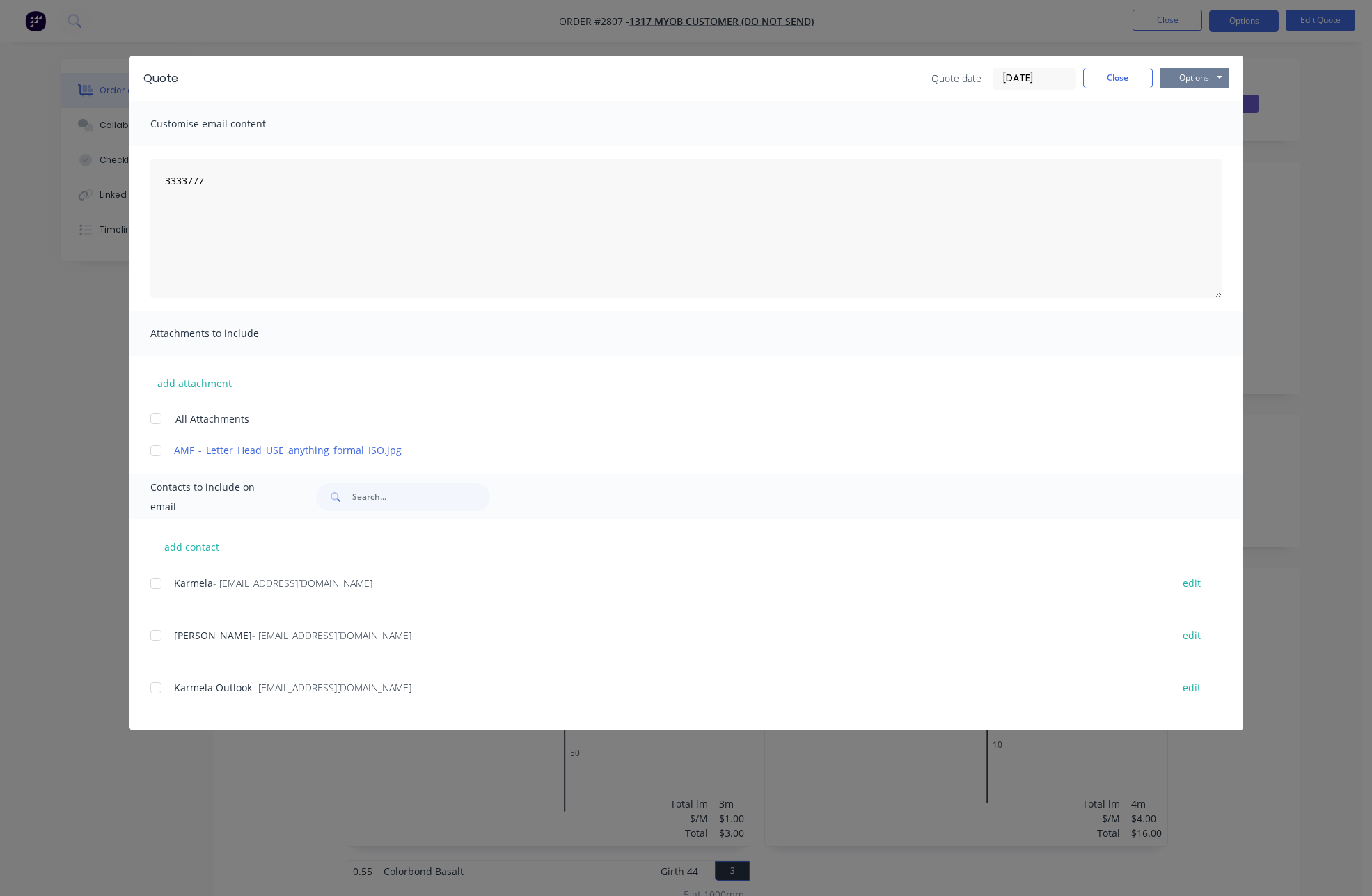
click at [1184, 74] on button "Options" at bounding box center [1195, 78] width 70 height 21
click at [1196, 120] on button "Print" at bounding box center [1204, 125] width 89 height 23
click at [152, 451] on div at bounding box center [156, 451] width 28 height 28
click at [1169, 72] on button "Options" at bounding box center [1195, 78] width 70 height 21
click at [1183, 121] on button "Print" at bounding box center [1204, 125] width 89 height 23
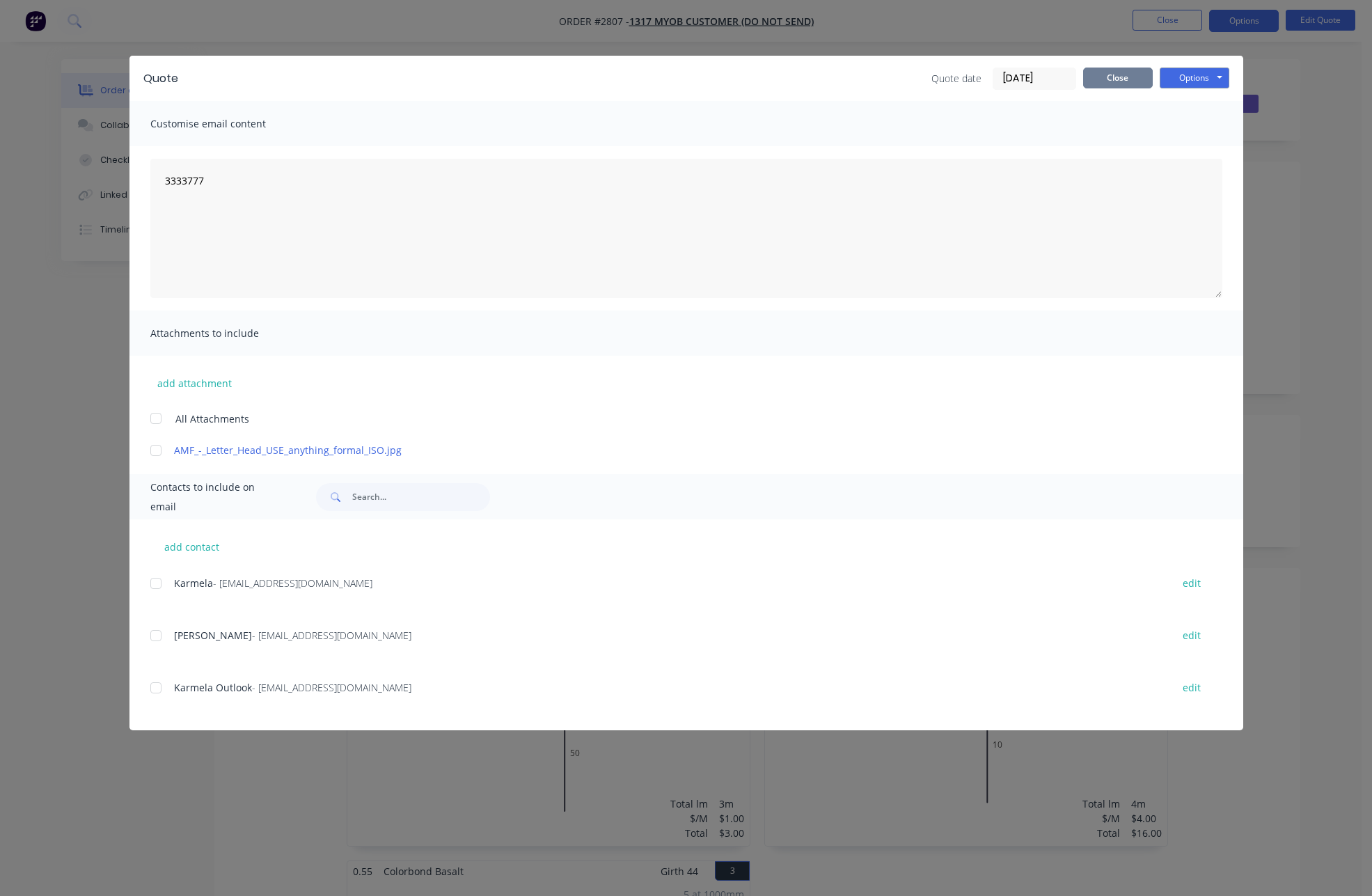
click at [1131, 79] on button "Close" at bounding box center [1118, 78] width 70 height 21
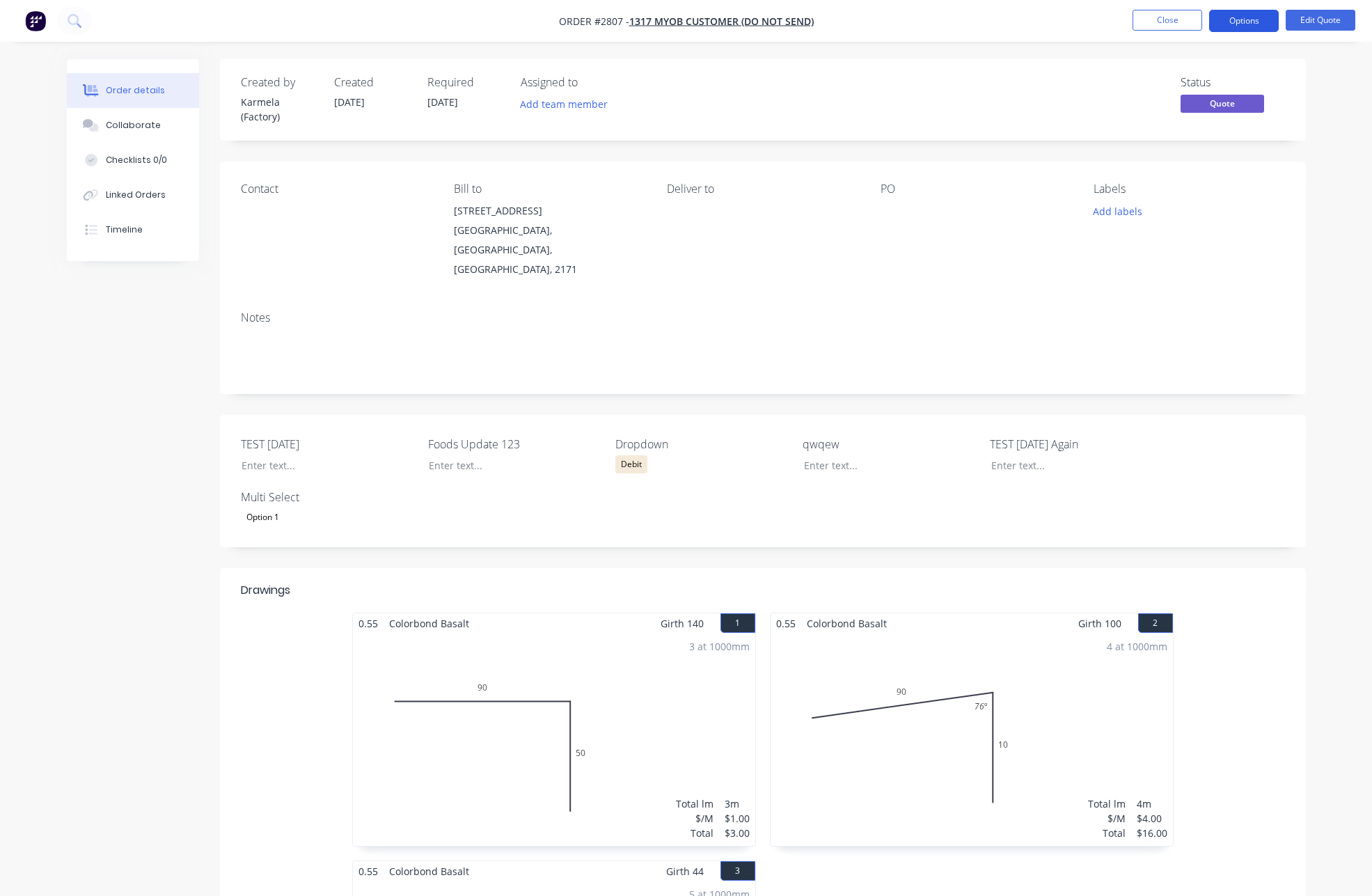
click at [1247, 10] on button "Options" at bounding box center [1244, 21] width 70 height 22
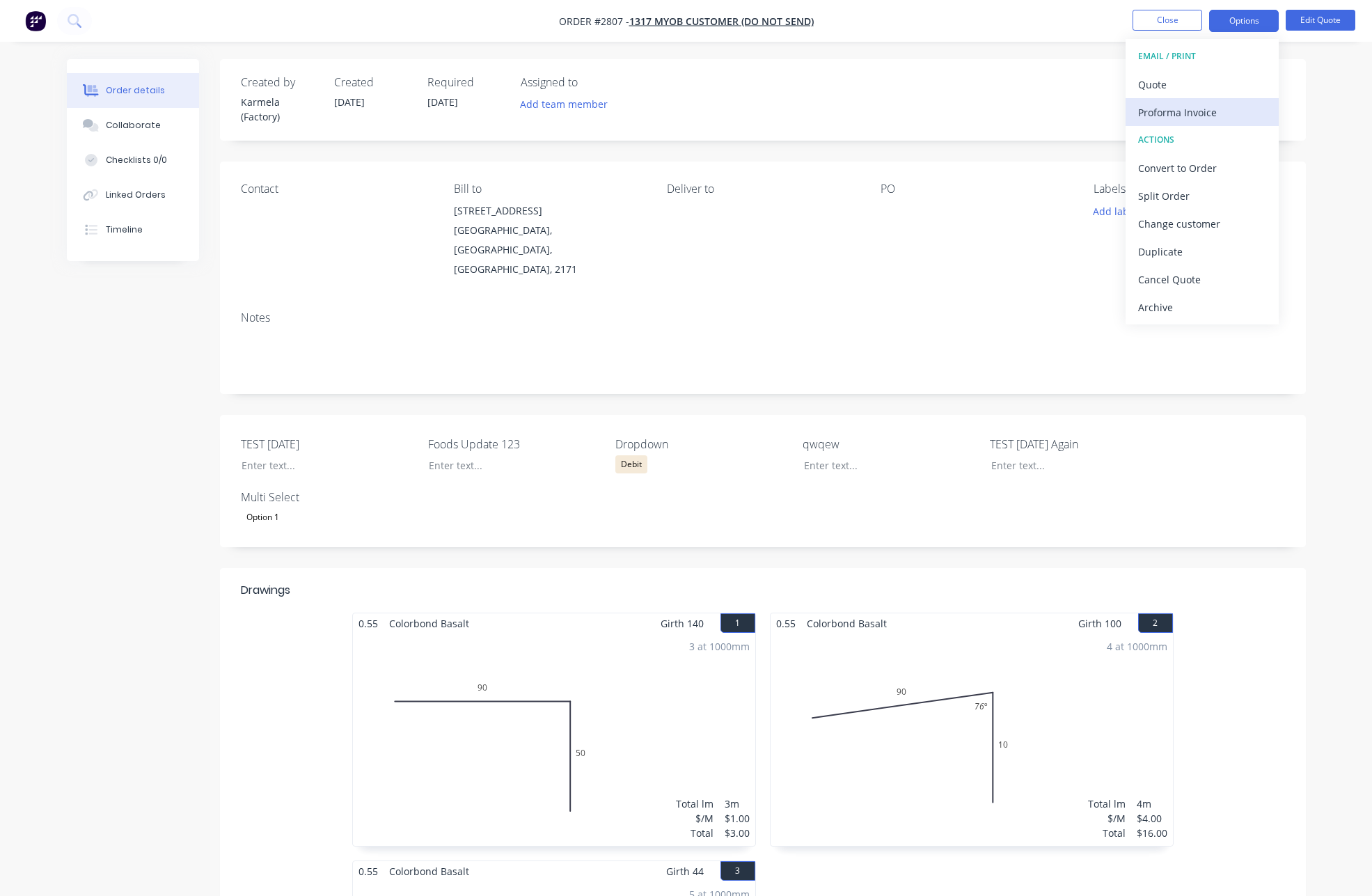
click at [1184, 114] on div "Proforma Invoice" at bounding box center [1202, 112] width 128 height 20
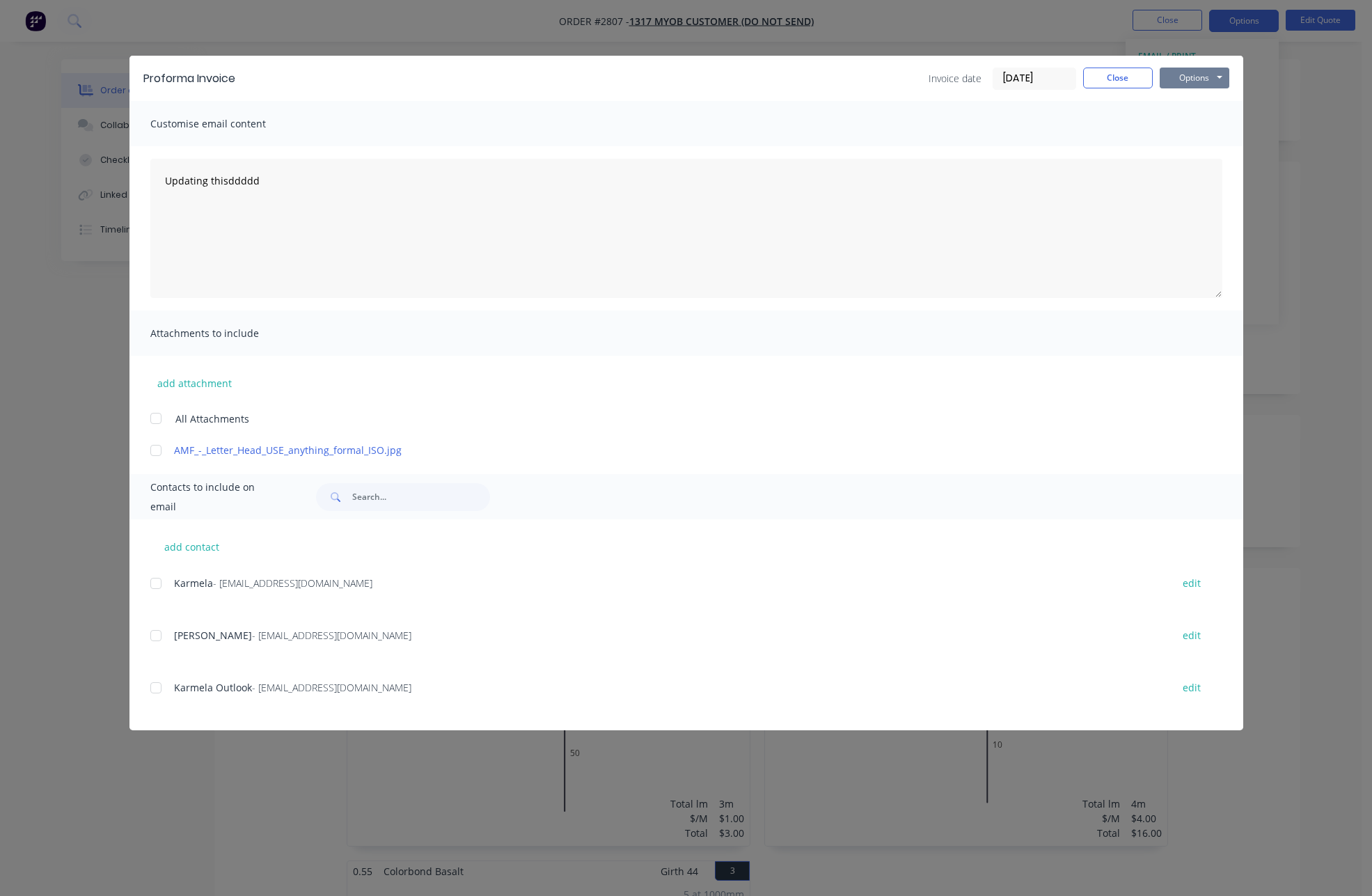
click at [1206, 84] on button "Options" at bounding box center [1195, 78] width 70 height 21
click at [1195, 124] on button "Print" at bounding box center [1204, 125] width 89 height 23
click at [1121, 76] on button "Close" at bounding box center [1118, 78] width 70 height 21
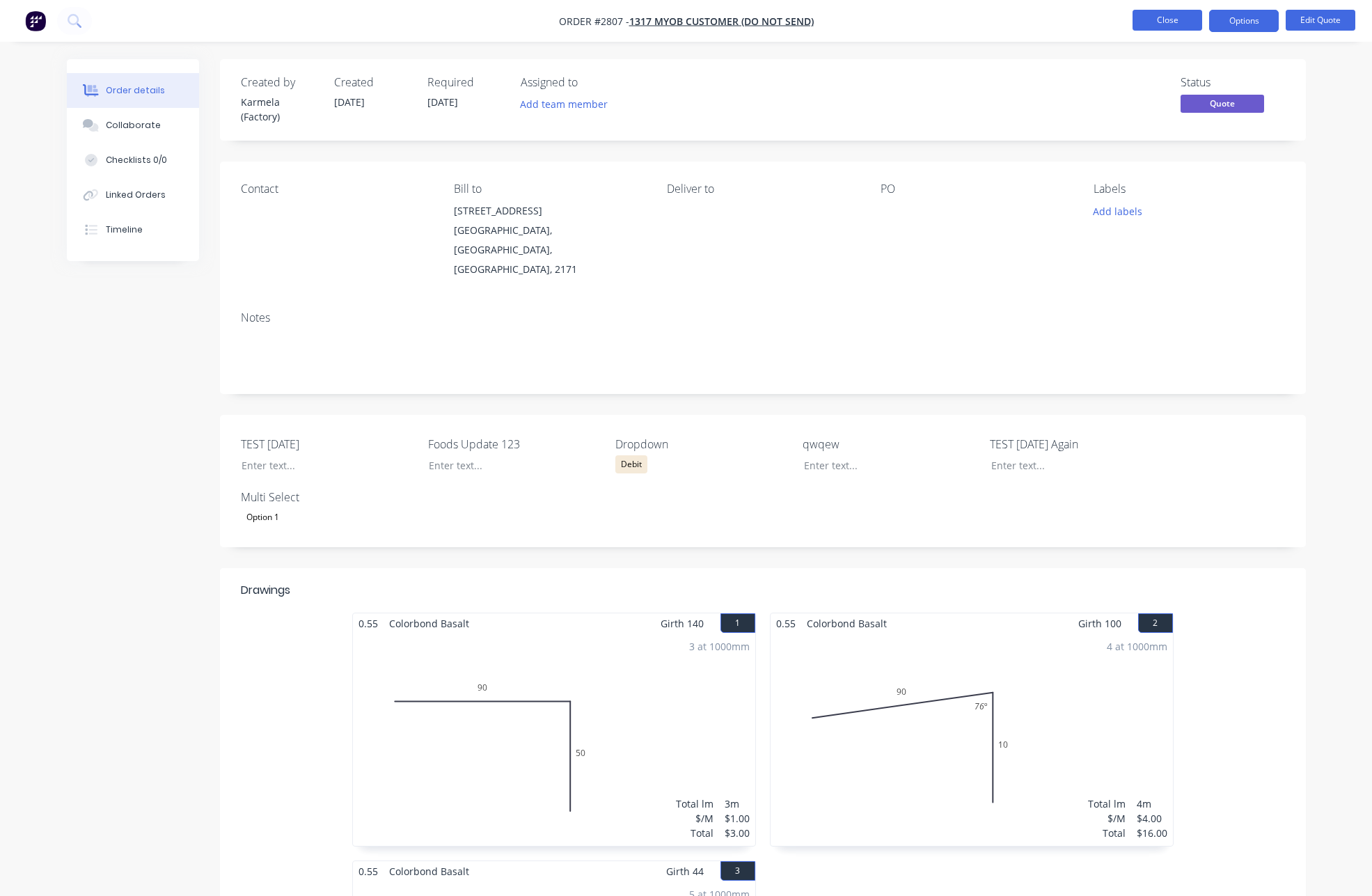
click at [1157, 28] on button "Close" at bounding box center [1167, 20] width 70 height 21
